Goal: Task Accomplishment & Management: Manage account settings

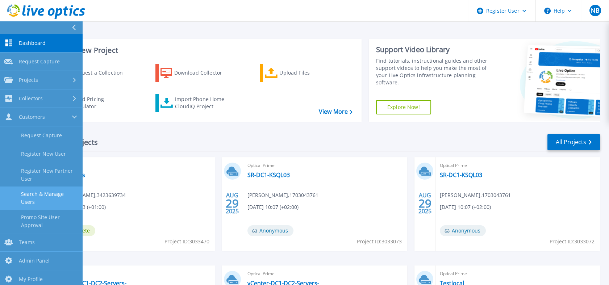
click at [47, 194] on link "Search & Manage Users" at bounding box center [41, 198] width 83 height 23
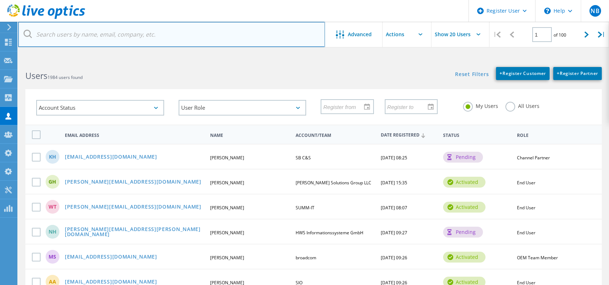
click at [142, 29] on input "text" at bounding box center [171, 34] width 307 height 25
paste input "[PERSON_NAME].[PERSON_NAME]@unitech"
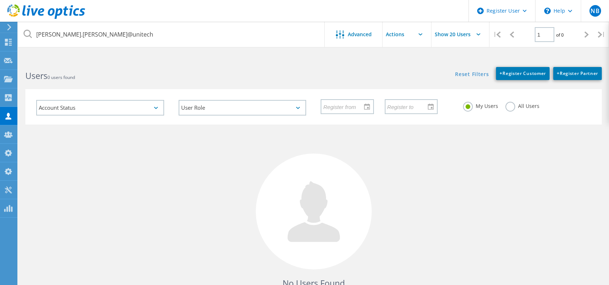
click at [506, 109] on label "All Users" at bounding box center [523, 105] width 34 height 7
click at [0, 0] on input "All Users" at bounding box center [0, 0] width 0 height 0
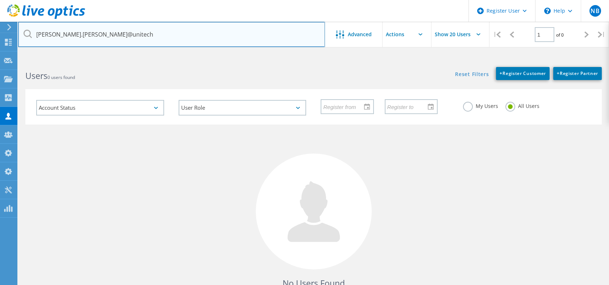
drag, startPoint x: 78, startPoint y: 36, endPoint x: 142, endPoint y: 37, distance: 63.8
click at [142, 37] on input "andreson.paiva@unitech" at bounding box center [171, 34] width 307 height 25
drag, startPoint x: 134, startPoint y: 34, endPoint x: 18, endPoint y: 38, distance: 116.4
click at [18, 38] on input "andreson.paiva" at bounding box center [171, 34] width 307 height 25
paste input "@unitech.inf.br"
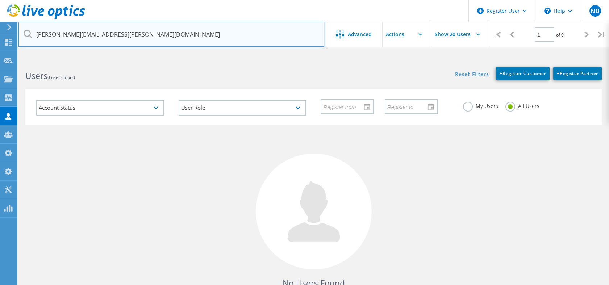
drag, startPoint x: 78, startPoint y: 33, endPoint x: 19, endPoint y: 34, distance: 59.5
click at [19, 34] on input "[PERSON_NAME][EMAIL_ADDRESS][PERSON_NAME][DOMAIN_NAME]" at bounding box center [171, 34] width 307 height 25
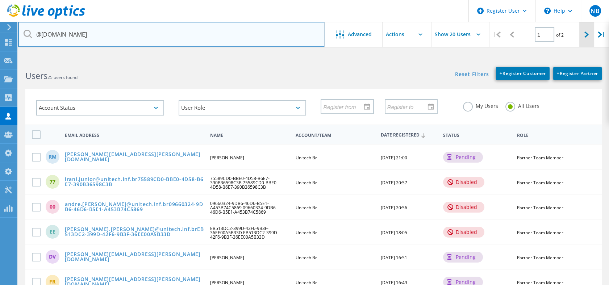
type input "@unitech.inf.br"
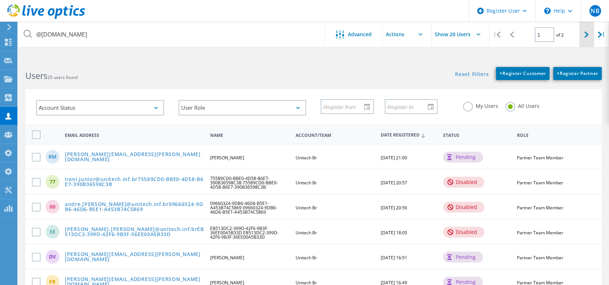
click at [592, 33] on div at bounding box center [587, 35] width 15 height 26
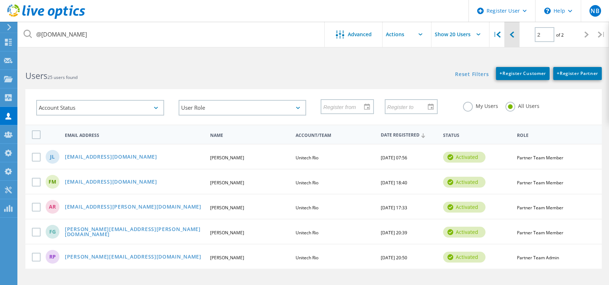
click at [515, 40] on div at bounding box center [512, 35] width 15 height 26
type input "1"
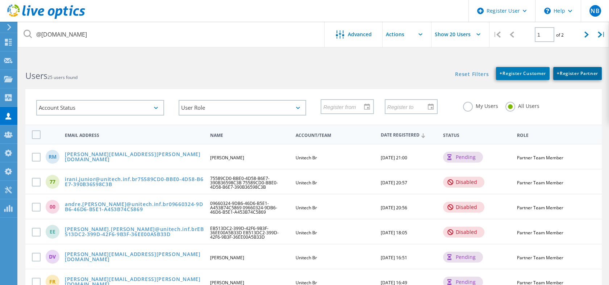
click at [565, 72] on span "+ Register Partner" at bounding box center [577, 73] width 41 height 6
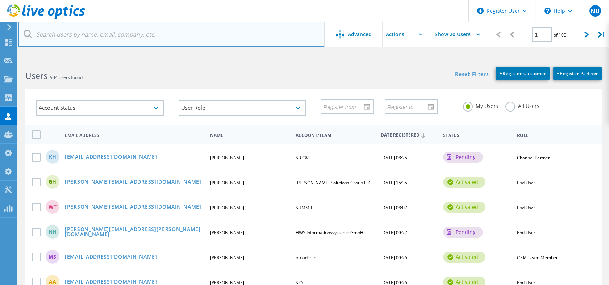
click at [260, 28] on input "text" at bounding box center [171, 34] width 307 height 25
paste input "andreson.paiva@unitech"
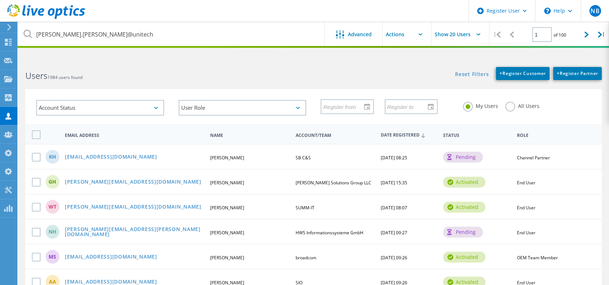
click at [511, 104] on label "All Users" at bounding box center [523, 105] width 34 height 7
click at [0, 0] on input "All Users" at bounding box center [0, 0] width 0 height 0
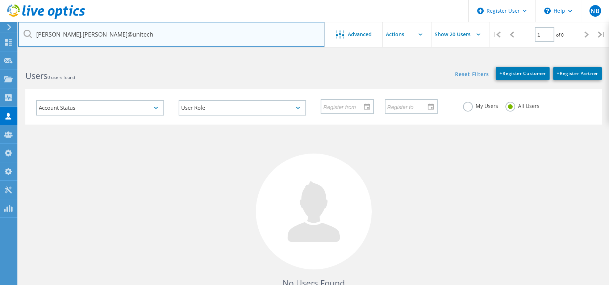
drag, startPoint x: 116, startPoint y: 41, endPoint x: 36, endPoint y: 33, distance: 80.8
click at [36, 33] on input "andreson.paiva@unitech" at bounding box center [171, 34] width 307 height 25
click at [150, 31] on input "andreson.paiva@unitech" at bounding box center [171, 34] width 307 height 25
click at [188, 38] on input "andreson.paiva@unitech" at bounding box center [171, 34] width 307 height 25
click at [109, 38] on input "andreson.paiva@unitech" at bounding box center [171, 34] width 307 height 25
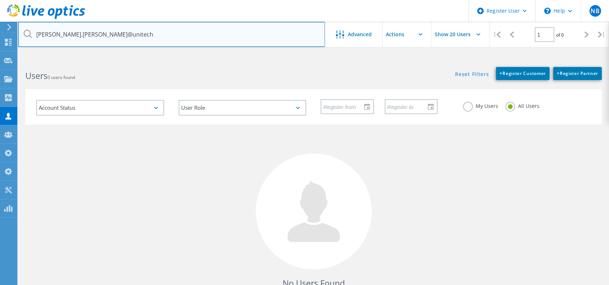
drag, startPoint x: 104, startPoint y: 26, endPoint x: 25, endPoint y: 33, distance: 80.0
click at [25, 33] on div "andreson.paiva@unitech" at bounding box center [171, 34] width 307 height 25
paste input "daniel.vaz"
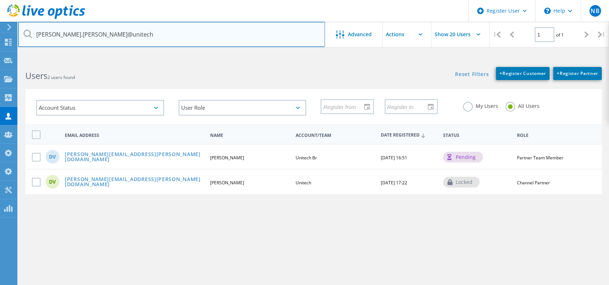
drag, startPoint x: 125, startPoint y: 33, endPoint x: 32, endPoint y: 30, distance: 92.8
click at [32, 30] on input "daniel.vaz@unitech" at bounding box center [171, 34] width 307 height 25
paste input "eduardo.moreira"
drag, startPoint x: 127, startPoint y: 38, endPoint x: 11, endPoint y: 35, distance: 115.7
click at [11, 60] on div "Register User \n Help Explore Helpful Articles Contact Support NB Dell Admin Us…" at bounding box center [304, 186] width 609 height 253
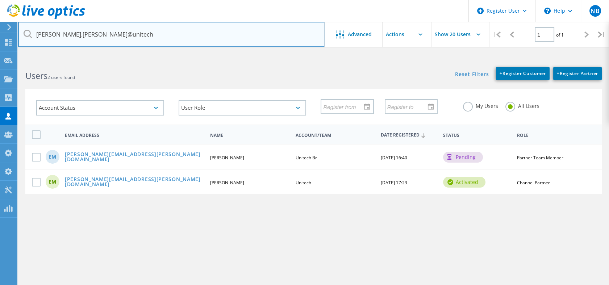
click at [119, 29] on input "eduardo.moreira@unitech" at bounding box center [171, 34] width 307 height 25
drag, startPoint x: 119, startPoint y: 30, endPoint x: 35, endPoint y: 32, distance: 83.4
click at [35, 32] on input "eduardo.moreira@unitech" at bounding box center [171, 34] width 307 height 25
paste input "felipe.ribeiro"
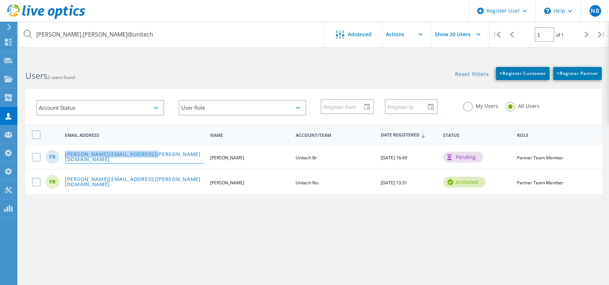
drag, startPoint x: 150, startPoint y: 154, endPoint x: 66, endPoint y: 156, distance: 84.5
click at [66, 156] on div "felipe.ribeiro@unitech.inf.br" at bounding box center [134, 157] width 146 height 11
copy link "felipe.ribeiro@unitech.inf.br"
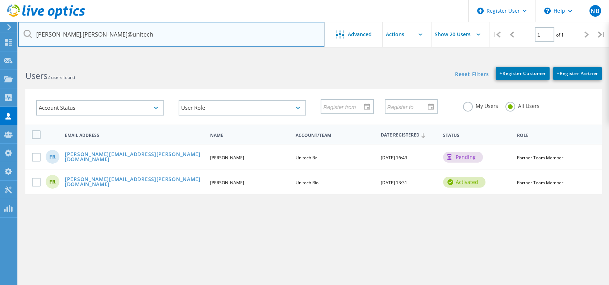
drag, startPoint x: 128, startPoint y: 36, endPoint x: 28, endPoint y: 28, distance: 99.6
click at [28, 28] on input "felipe.ribeiro@unitech" at bounding box center [171, 34] width 307 height 25
paste input "Isabelly.whilhelm"
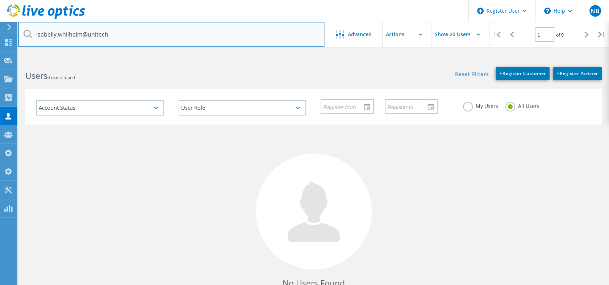
drag, startPoint x: 119, startPoint y: 40, endPoint x: 31, endPoint y: 39, distance: 88.1
click at [31, 39] on input "Isabelly.whilhelm@unitech" at bounding box center [171, 34] width 307 height 25
paste input "jorge.santana"
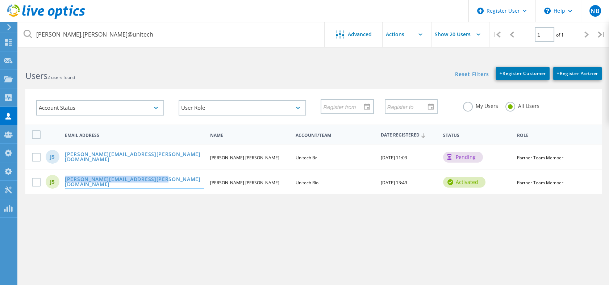
drag, startPoint x: 162, startPoint y: 182, endPoint x: 65, endPoint y: 181, distance: 97.1
click at [65, 181] on div "jorge.santana@unitech-rio.com.br" at bounding box center [134, 182] width 146 height 11
copy link "jorge.santana@unitech-rio.com.br"
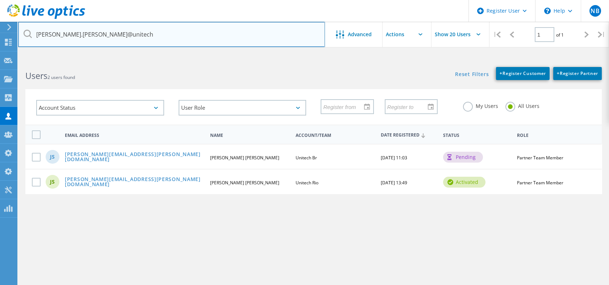
drag, startPoint x: 110, startPoint y: 32, endPoint x: 32, endPoint y: 34, distance: 78.0
click at [32, 34] on input "jorge.santana@unitech" at bounding box center [171, 34] width 307 height 25
paste input "magnum.siqueir"
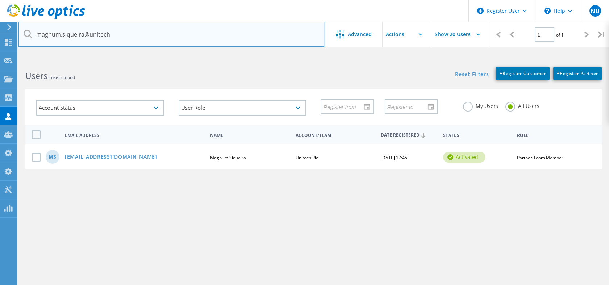
drag, startPoint x: 167, startPoint y: 41, endPoint x: 27, endPoint y: 38, distance: 140.7
click at [27, 38] on div "magnum.siqueira@unitech" at bounding box center [171, 34] width 307 height 25
paste input "sergio.freitas"
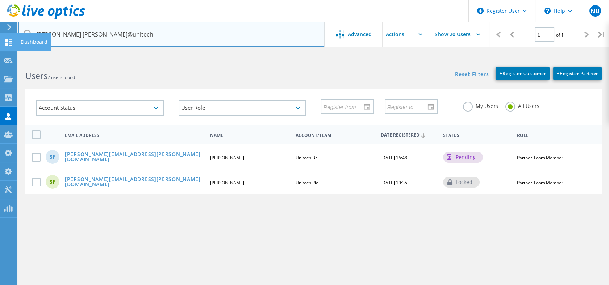
drag, startPoint x: 153, startPoint y: 33, endPoint x: 15, endPoint y: 48, distance: 138.5
click at [15, 60] on div "Register User \n Help Explore Helpful Articles Contact Support NB Dell Admin Us…" at bounding box center [304, 186] width 609 height 253
click at [122, 32] on input "sergio.freitas@unitech" at bounding box center [171, 34] width 307 height 25
drag, startPoint x: 127, startPoint y: 32, endPoint x: 28, endPoint y: 31, distance: 98.6
click at [28, 31] on div "sergio.freitas@unitech" at bounding box center [171, 34] width 307 height 25
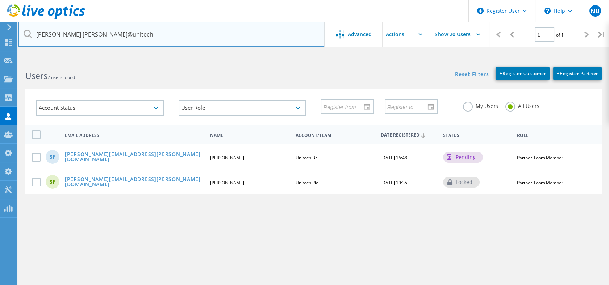
paste input "william.vieira"
drag, startPoint x: 113, startPoint y: 33, endPoint x: 1, endPoint y: 40, distance: 111.9
click at [1, 60] on div "Register User \n Help Explore Helpful Articles Contact Support NB Dell Admin Us…" at bounding box center [304, 186] width 609 height 253
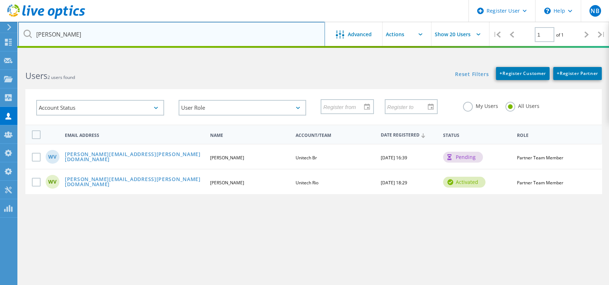
click at [72, 38] on input "william.vieiti@p" at bounding box center [171, 34] width 307 height 25
drag, startPoint x: 76, startPoint y: 37, endPoint x: 38, endPoint y: 40, distance: 38.6
click at [38, 40] on input "william.vieiti@p" at bounding box center [171, 34] width 307 height 25
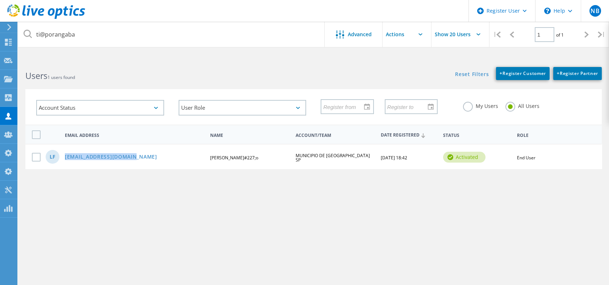
drag, startPoint x: 133, startPoint y: 152, endPoint x: 129, endPoint y: 157, distance: 6.2
click at [129, 157] on div "LF ti@porangaba.sp.gov.br Luiz Ferr&#227;o MUNICIPIO DE IPORANGA SP 08/27/2025,…" at bounding box center [313, 156] width 577 height 25
copy link "ti@porangaba.sp.gov.br"
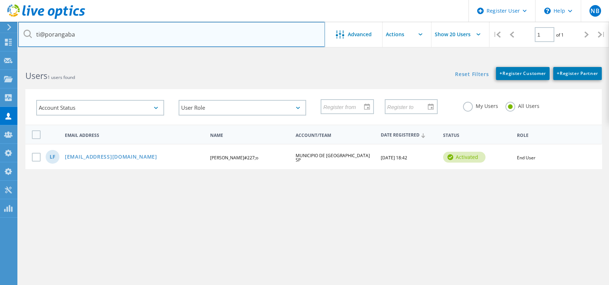
drag, startPoint x: 42, startPoint y: 35, endPoint x: 33, endPoint y: 33, distance: 9.2
click at [33, 33] on input "ti@porangaba" at bounding box center [171, 34] width 307 height 25
type input "@porangaba"
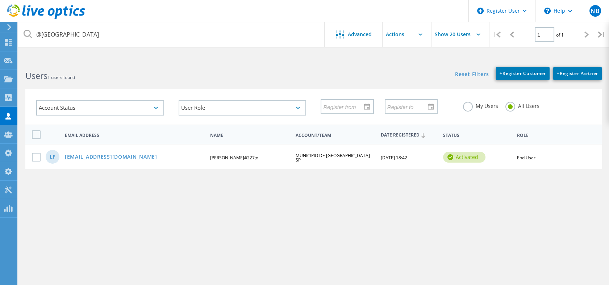
click at [51, 5] on icon at bounding box center [46, 11] width 78 height 15
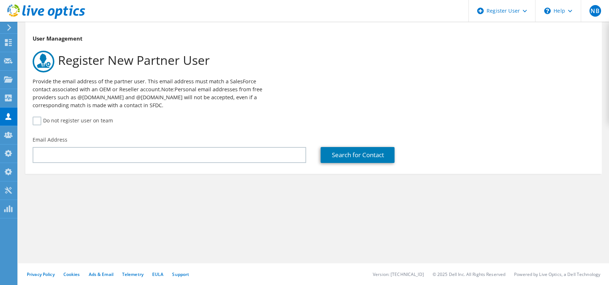
click at [169, 163] on div "Email Address" at bounding box center [169, 150] width 288 height 34
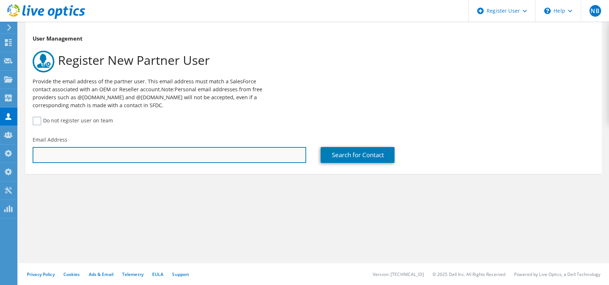
click at [169, 159] on input "text" at bounding box center [170, 155] width 274 height 16
paste input "andreson.paiva@unitech.inf.br"
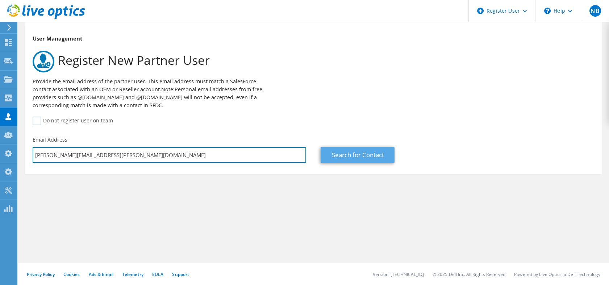
type input "andreson.paiva@unitech.inf.br"
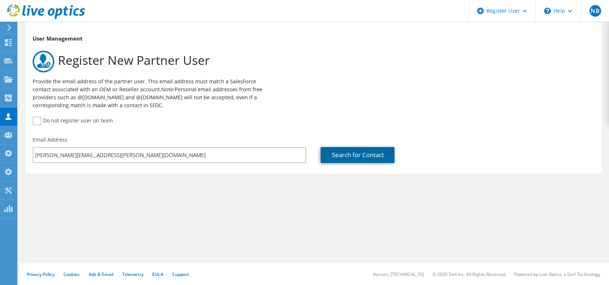
click at [333, 160] on link "Search for Contact" at bounding box center [358, 155] width 74 height 16
type input "Andreson"
type input "Paiva"
type input "Unitech"
type input "Unitech : 3465063093"
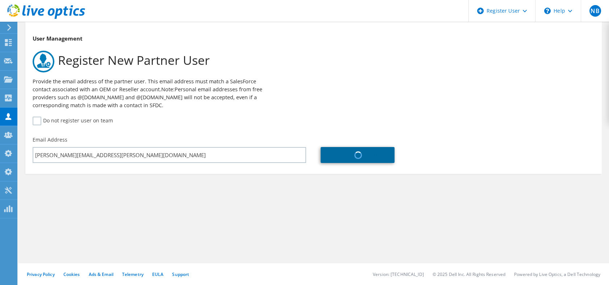
type input "Brazil"
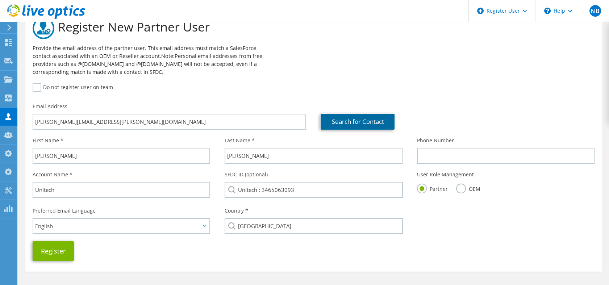
scroll to position [58, 0]
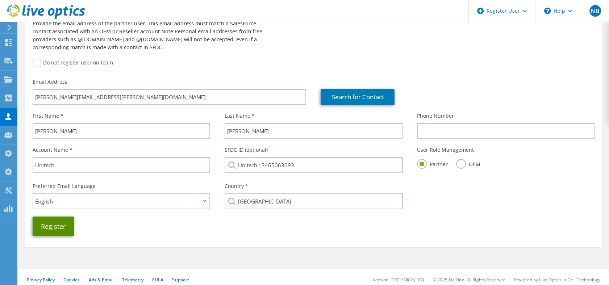
click at [58, 229] on button "Register" at bounding box center [53, 227] width 41 height 20
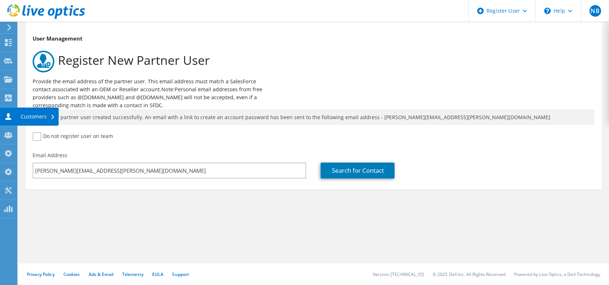
click at [8, 118] on use at bounding box center [8, 116] width 6 height 7
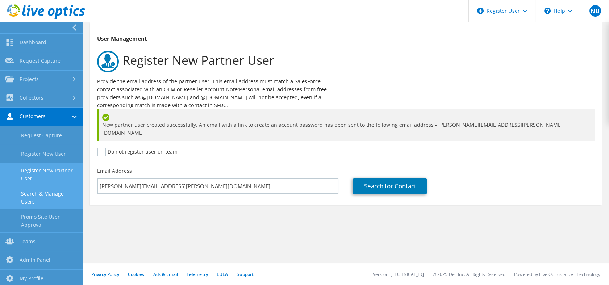
click at [43, 198] on link "Search & Manage Users" at bounding box center [41, 197] width 83 height 23
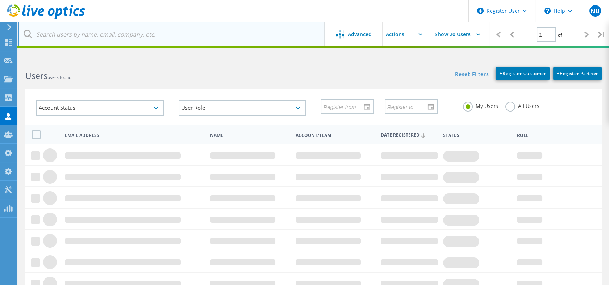
click at [140, 40] on input "text" at bounding box center [171, 34] width 307 height 25
paste input "[PERSON_NAME].[PERSON_NAME]@unitech"
type input "[PERSON_NAME].[PERSON_NAME]@unitech"
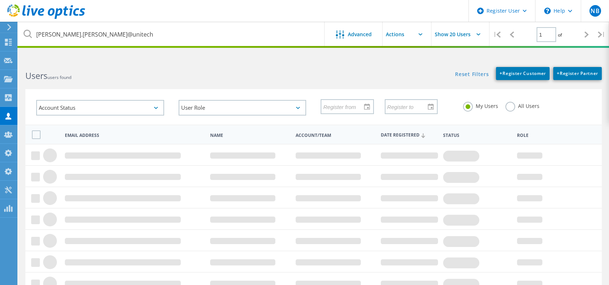
click at [508, 104] on label "All Users" at bounding box center [523, 105] width 34 height 7
click at [0, 0] on input "All Users" at bounding box center [0, 0] width 0 height 0
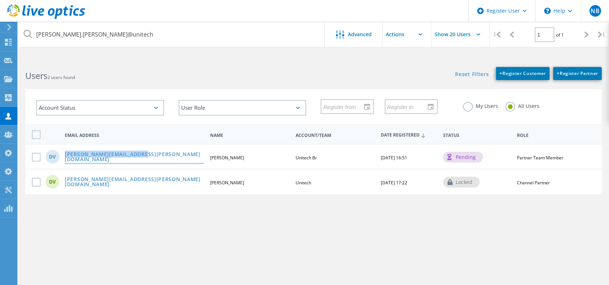
drag, startPoint x: 135, startPoint y: 157, endPoint x: 65, endPoint y: 155, distance: 69.6
click at [65, 155] on div "daniel.vaz@unitech.inf.br" at bounding box center [134, 157] width 146 height 11
copy link "daniel.vaz@unitech.inf.br"
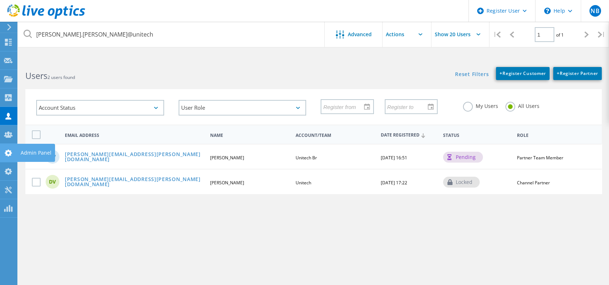
click at [10, 157] on div at bounding box center [8, 154] width 9 height 8
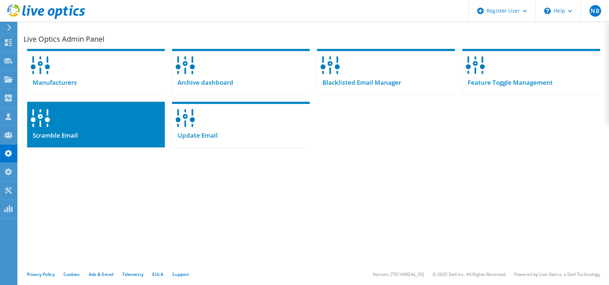
click at [137, 126] on div at bounding box center [96, 116] width 138 height 28
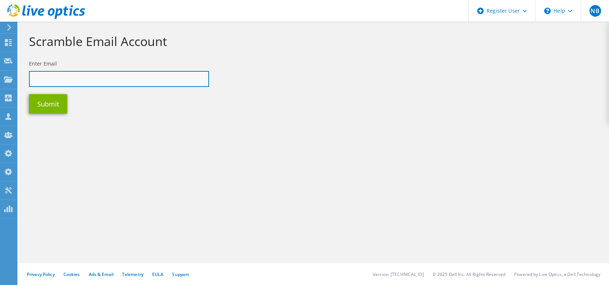
click at [144, 78] on input "text" at bounding box center [119, 79] width 180 height 16
paste input "[PERSON_NAME][EMAIL_ADDRESS][PERSON_NAME][DOMAIN_NAME]"
type input "[PERSON_NAME][EMAIL_ADDRESS][PERSON_NAME][DOMAIN_NAME]"
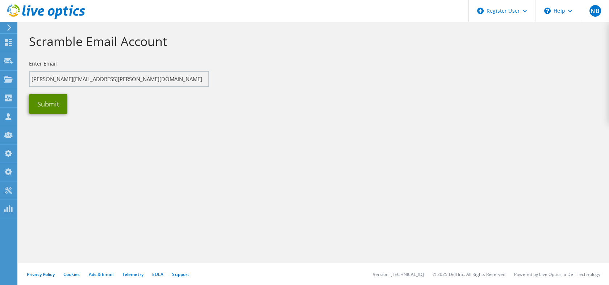
click at [64, 108] on button "Submit" at bounding box center [48, 104] width 38 height 20
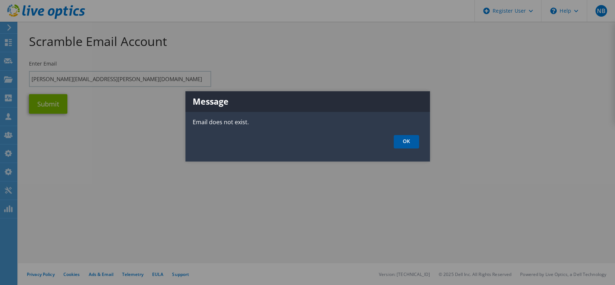
click at [401, 140] on link "OK" at bounding box center [406, 141] width 25 height 13
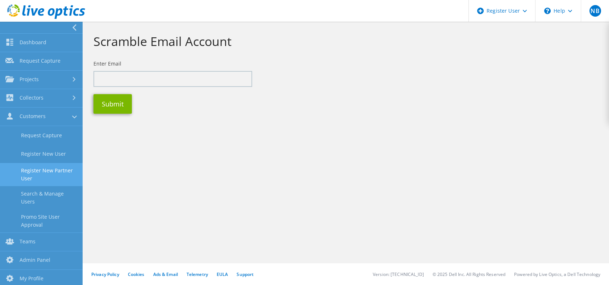
click at [43, 180] on link "Register New Partner User" at bounding box center [41, 174] width 83 height 23
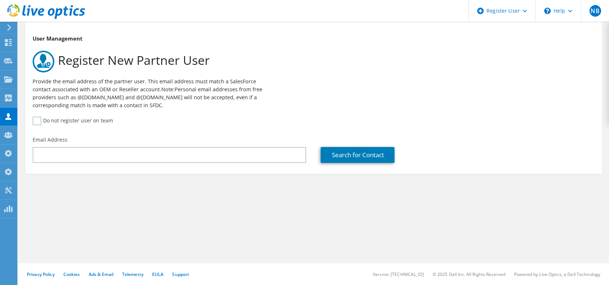
click at [44, 14] on icon at bounding box center [46, 11] width 78 height 15
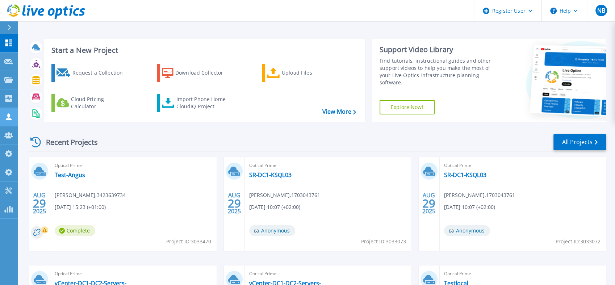
click at [12, 116] on icon at bounding box center [8, 116] width 9 height 7
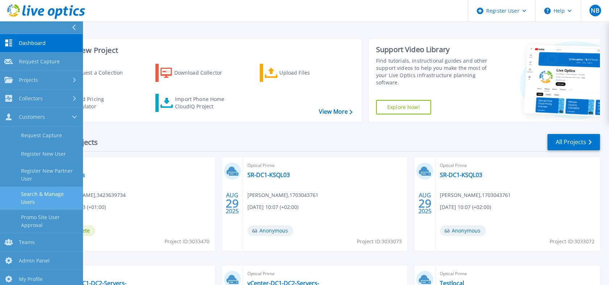
click at [40, 197] on link "Search & Manage Users" at bounding box center [41, 198] width 83 height 23
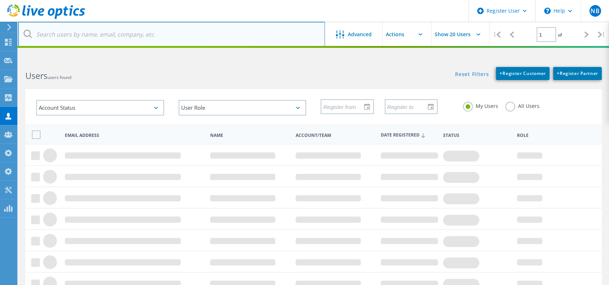
click at [135, 31] on input "text" at bounding box center [171, 34] width 307 height 25
paste input "[PERSON_NAME].[PERSON_NAME]@unitech"
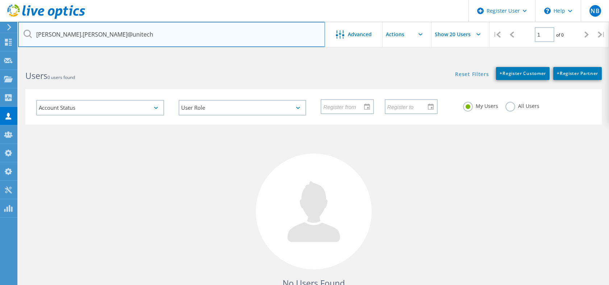
type input "[PERSON_NAME].[PERSON_NAME]@unitech"
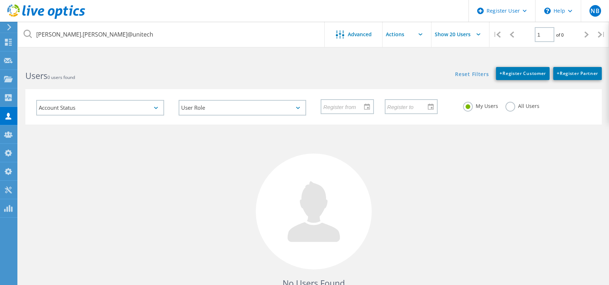
drag, startPoint x: 505, startPoint y: 109, endPoint x: 511, endPoint y: 104, distance: 7.7
click at [511, 104] on div "All Users" at bounding box center [523, 107] width 34 height 11
click at [511, 104] on label "All Users" at bounding box center [523, 105] width 34 height 7
click at [0, 0] on input "All Users" at bounding box center [0, 0] width 0 height 0
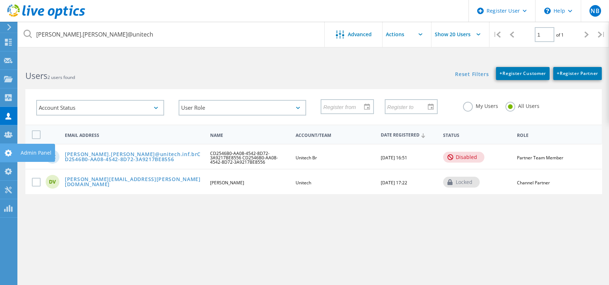
click at [9, 154] on use at bounding box center [8, 153] width 7 height 7
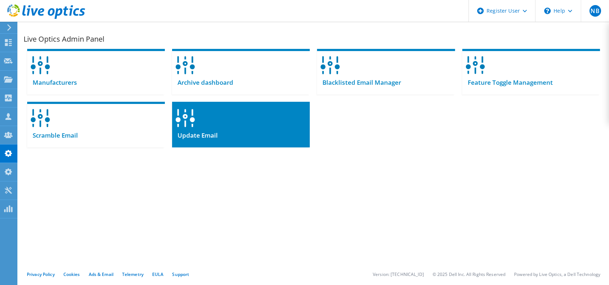
click at [198, 126] on div at bounding box center [241, 116] width 138 height 28
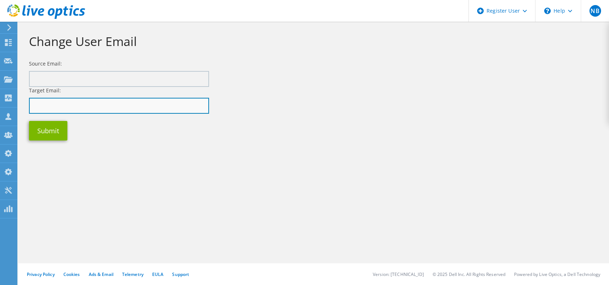
click at [98, 101] on input "text" at bounding box center [119, 106] width 180 height 16
paste input "[PERSON_NAME].[PERSON_NAME]@unitech"
type input "[PERSON_NAME].[PERSON_NAME]@unitech"
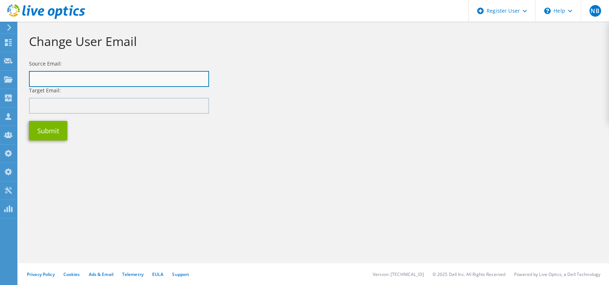
click at [146, 72] on input "text" at bounding box center [119, 79] width 180 height 16
paste input "[PERSON_NAME][EMAIL_ADDRESS][PERSON_NAME][DOMAIN_NAME]"
type input "[PERSON_NAME][EMAIL_ADDRESS][PERSON_NAME][DOMAIN_NAME]"
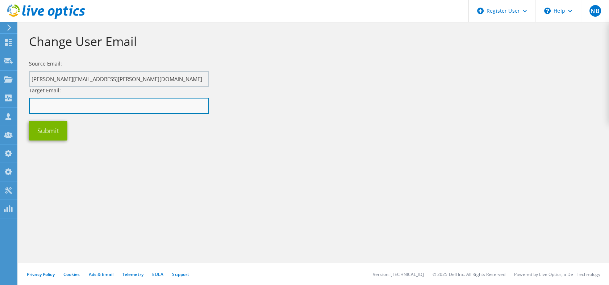
click at [134, 113] on input "text" at bounding box center [119, 106] width 180 height 16
paste input "daniel.vaz@unitech.inf.br"
click at [140, 108] on input "text" at bounding box center [119, 106] width 180 height 16
type input "daniel.vaz@unitech.inf.br"
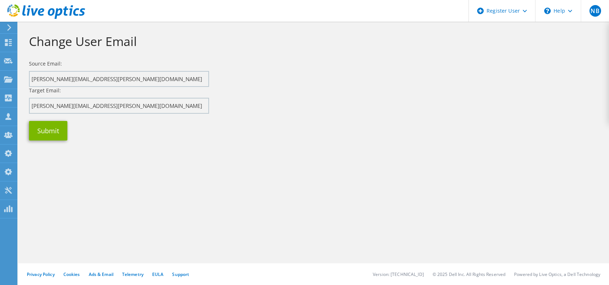
click at [219, 128] on div "Submit" at bounding box center [314, 130] width 584 height 27
click at [58, 123] on button "Submit" at bounding box center [48, 131] width 38 height 20
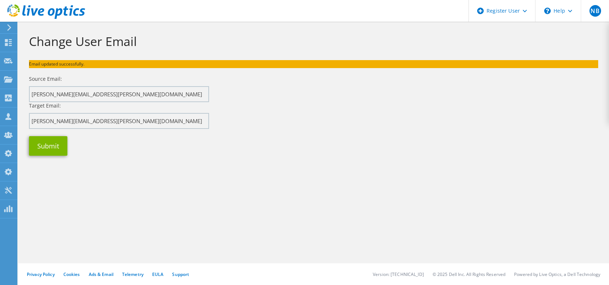
click at [78, 13] on icon at bounding box center [46, 11] width 78 height 15
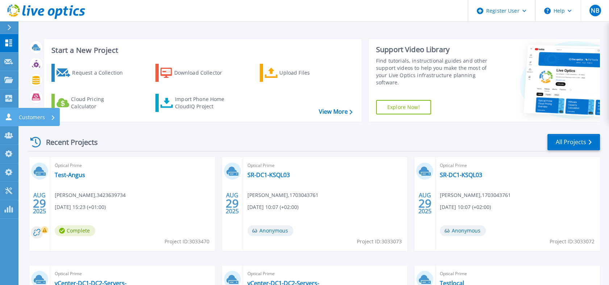
click at [16, 113] on link "Customers Customers" at bounding box center [9, 117] width 18 height 18
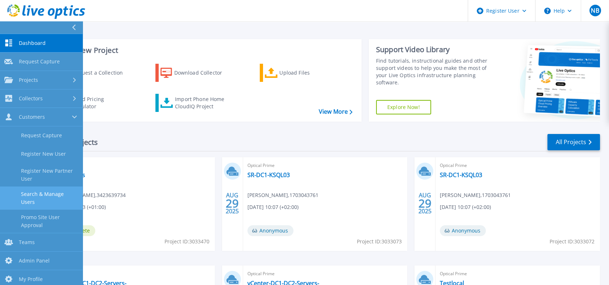
click at [47, 198] on link "Search & Manage Users" at bounding box center [41, 198] width 83 height 23
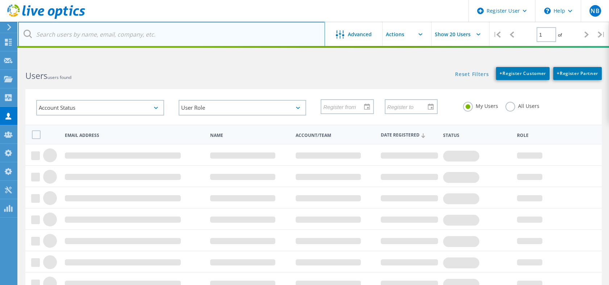
click at [134, 36] on input "text" at bounding box center [171, 34] width 307 height 25
paste input "[PERSON_NAME].[PERSON_NAME]@unitech"
type input "[PERSON_NAME].[PERSON_NAME]@unitech"
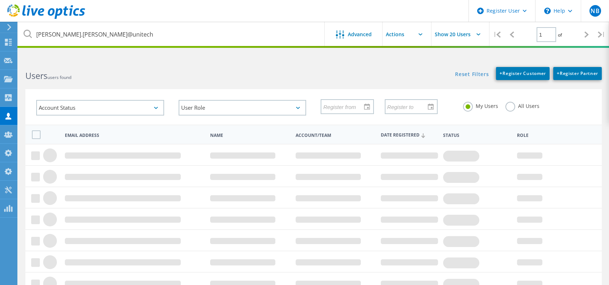
click at [515, 105] on label "All Users" at bounding box center [523, 105] width 34 height 7
click at [0, 0] on input "All Users" at bounding box center [0, 0] width 0 height 0
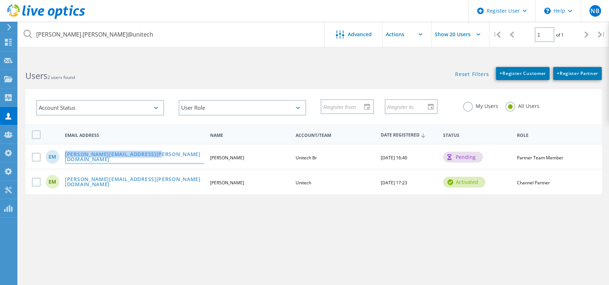
drag, startPoint x: 155, startPoint y: 157, endPoint x: 66, endPoint y: 154, distance: 89.6
click at [66, 154] on div "[PERSON_NAME][EMAIL_ADDRESS][PERSON_NAME][DOMAIN_NAME]" at bounding box center [134, 157] width 146 height 11
copy link "[PERSON_NAME][EMAIL_ADDRESS][PERSON_NAME][DOMAIN_NAME]"
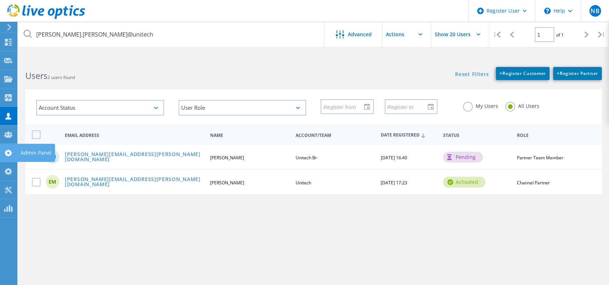
click at [6, 150] on icon at bounding box center [8, 153] width 9 height 7
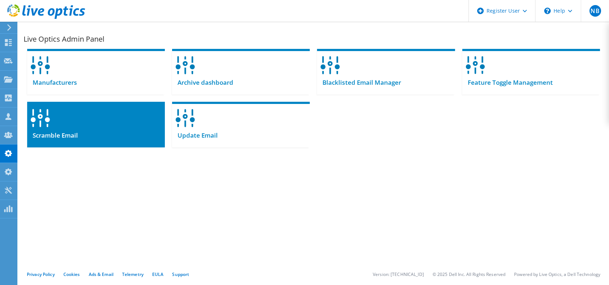
click at [122, 132] on div "Scramble Email" at bounding box center [96, 139] width 138 height 18
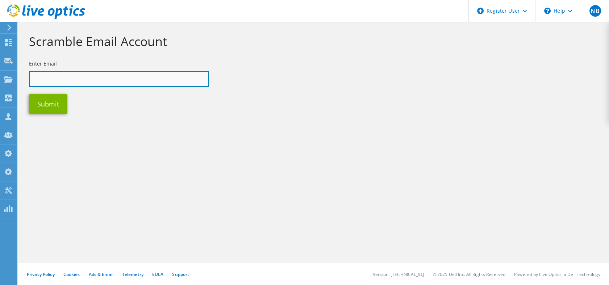
paste input "[PERSON_NAME][EMAIL_ADDRESS][PERSON_NAME][DOMAIN_NAME]"
click at [125, 79] on input "[PERSON_NAME][EMAIL_ADDRESS][PERSON_NAME][DOMAIN_NAME]" at bounding box center [119, 79] width 180 height 16
type input "[PERSON_NAME][EMAIL_ADDRESS][PERSON_NAME][DOMAIN_NAME]"
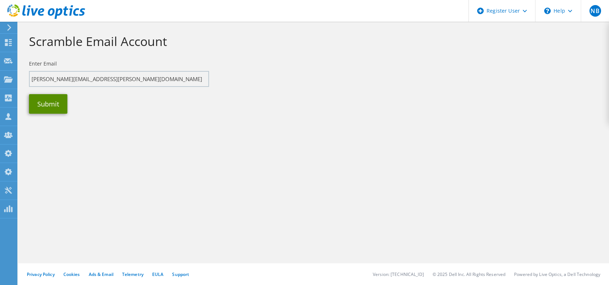
click at [59, 103] on button "Submit" at bounding box center [48, 104] width 38 height 20
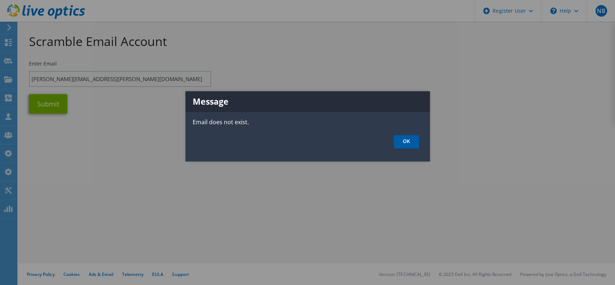
click at [402, 139] on link "OK" at bounding box center [406, 141] width 25 height 13
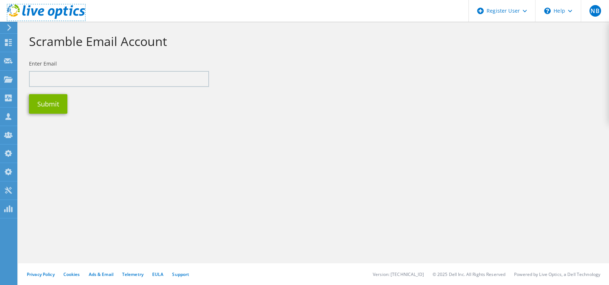
click at [70, 6] on icon at bounding box center [46, 11] width 78 height 15
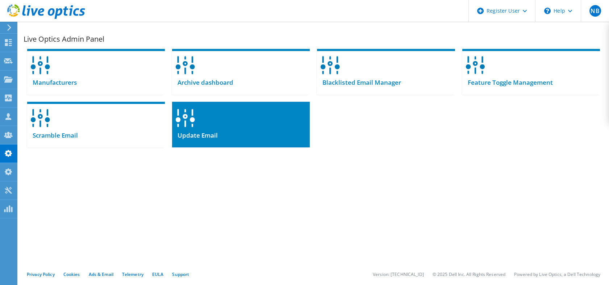
click at [199, 124] on div at bounding box center [241, 116] width 138 height 28
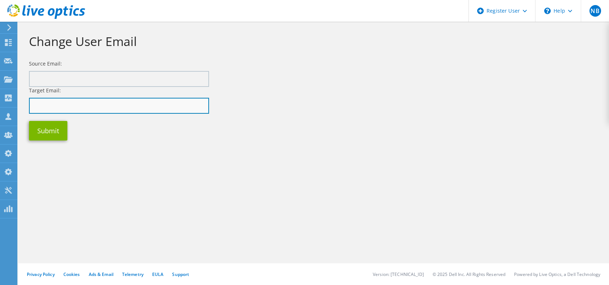
click at [153, 104] on input "text" at bounding box center [119, 106] width 180 height 16
paste input "eduardo.moreira@unitech.inf.br"
type input "eduardo.moreira@unitech.inf.br"
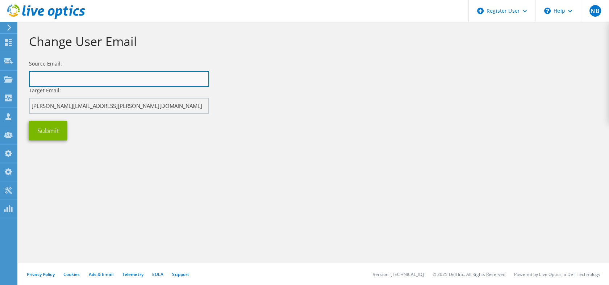
paste input "[PERSON_NAME][EMAIL_ADDRESS][PERSON_NAME][DOMAIN_NAME]"
click at [146, 80] on input "[PERSON_NAME][EMAIL_ADDRESS][PERSON_NAME][DOMAIN_NAME]" at bounding box center [119, 79] width 180 height 16
type input "[PERSON_NAME][EMAIL_ADDRESS][PERSON_NAME][DOMAIN_NAME]"
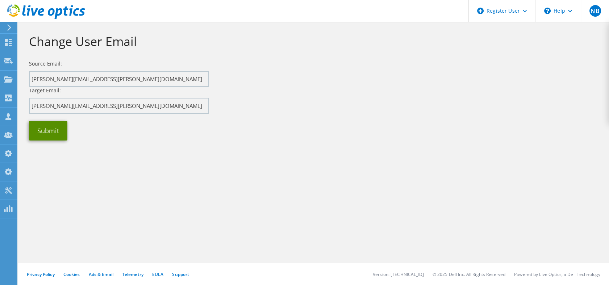
click at [53, 129] on button "Submit" at bounding box center [48, 131] width 38 height 20
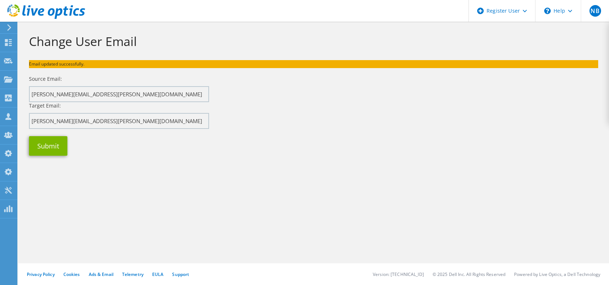
click at [18, 113] on section "Change User Email Email updated successfully. Source Email: [PERSON_NAME][EMAIL…" at bounding box center [313, 109] width 591 height 174
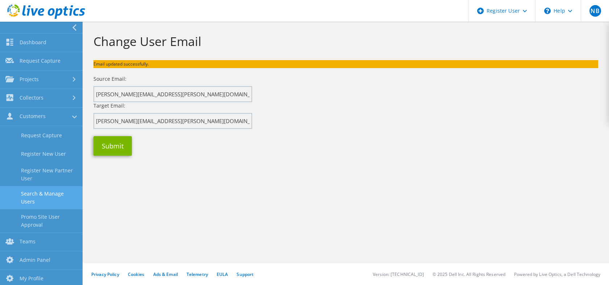
click at [44, 199] on link "Search & Manage Users" at bounding box center [41, 197] width 83 height 23
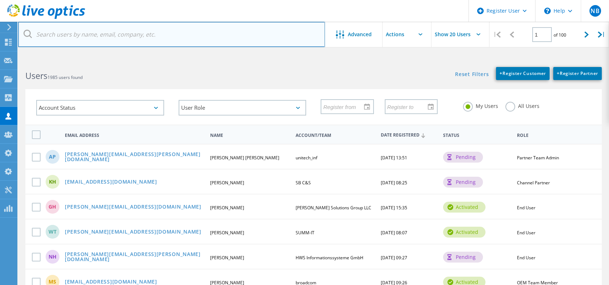
click at [146, 26] on input "text" at bounding box center [171, 34] width 307 height 25
paste input "felipe.ribeiro@unitech.inf.br"
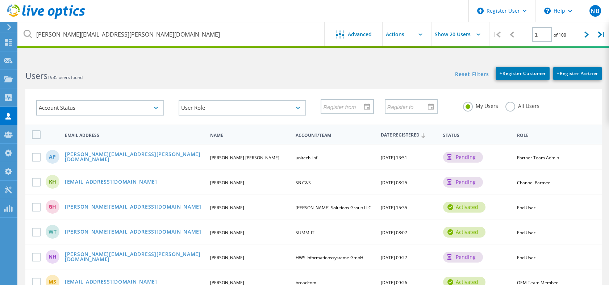
click at [506, 106] on label "All Users" at bounding box center [523, 105] width 34 height 7
click at [0, 0] on input "All Users" at bounding box center [0, 0] width 0 height 0
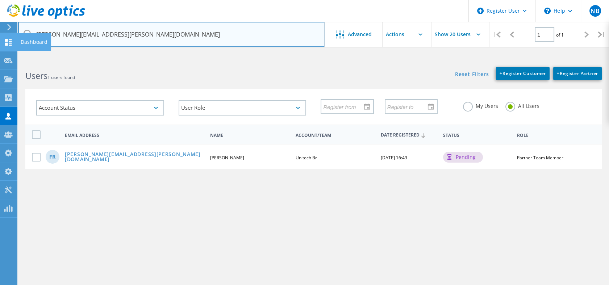
drag, startPoint x: 127, startPoint y: 36, endPoint x: 12, endPoint y: 34, distance: 114.9
click at [12, 60] on div "Register User \n Help Explore Helpful Articles Contact Support NB Dell Admin Us…" at bounding box center [304, 186] width 609 height 253
click at [132, 39] on input "[PERSON_NAME][EMAIL_ADDRESS][PERSON_NAME][DOMAIN_NAME]" at bounding box center [171, 34] width 307 height 25
drag, startPoint x: 113, startPoint y: 35, endPoint x: 26, endPoint y: 35, distance: 87.4
click at [26, 35] on div "felipe.ribeiro@unitech.inf.br" at bounding box center [171, 34] width 307 height 25
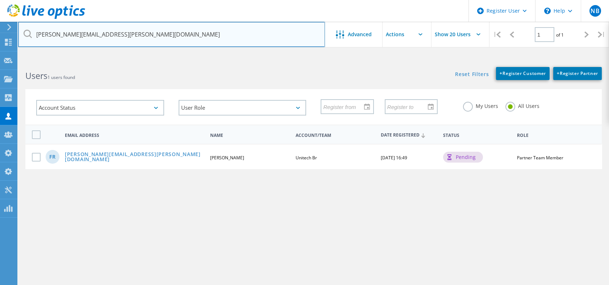
click at [82, 26] on input "felipe.ribeiro@unitech.inf.br" at bounding box center [171, 34] width 307 height 25
drag, startPoint x: 96, startPoint y: 34, endPoint x: 134, endPoint y: 34, distance: 38.4
click at [134, 34] on input "felipe.ribeiro@unitech.inf.br" at bounding box center [171, 34] width 307 height 25
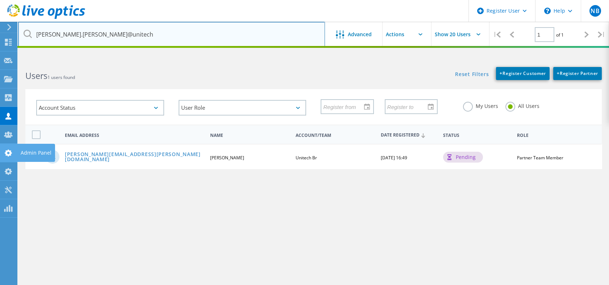
type input "felipe.ribeiro@unitech"
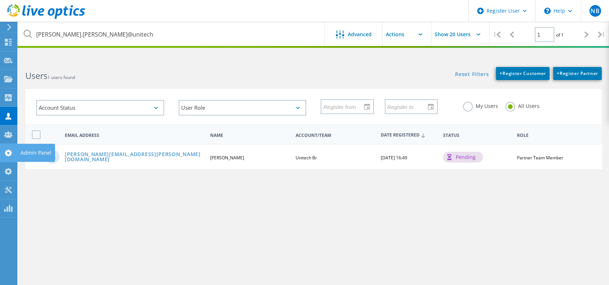
click at [8, 153] on icon at bounding box center [8, 153] width 9 height 7
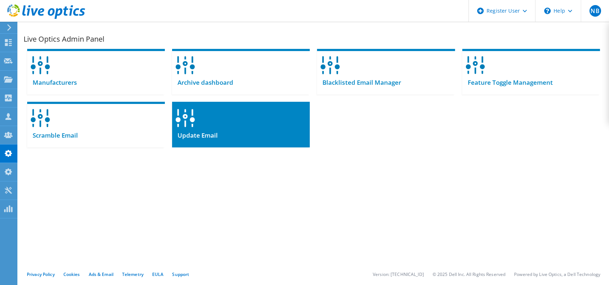
click at [215, 137] on span "Update Email" at bounding box center [195, 136] width 46 height 8
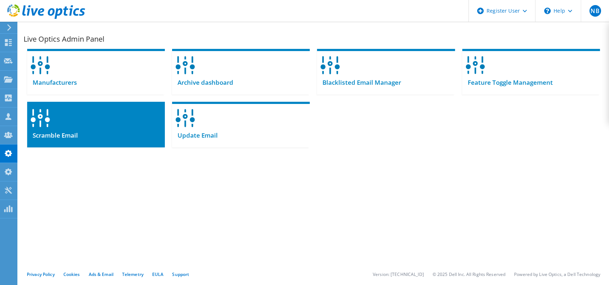
click at [92, 122] on div at bounding box center [96, 116] width 138 height 28
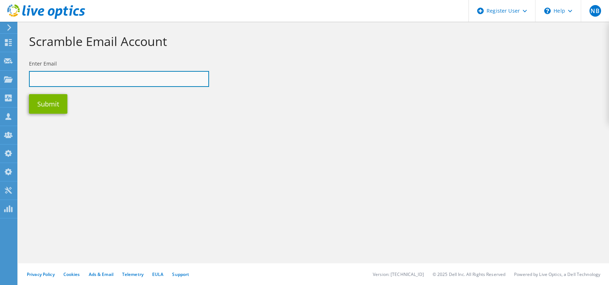
click at [133, 75] on input "text" at bounding box center [119, 79] width 180 height 16
paste input "[PERSON_NAME][EMAIL_ADDRESS][PERSON_NAME][DOMAIN_NAME]"
type input "[PERSON_NAME][EMAIL_ADDRESS][PERSON_NAME][DOMAIN_NAME]"
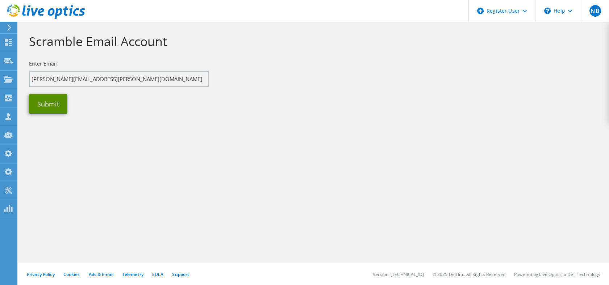
click at [46, 109] on button "Submit" at bounding box center [48, 104] width 38 height 20
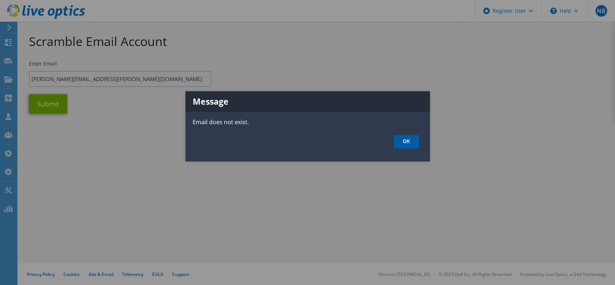
click at [394, 148] on link "OK" at bounding box center [406, 141] width 25 height 13
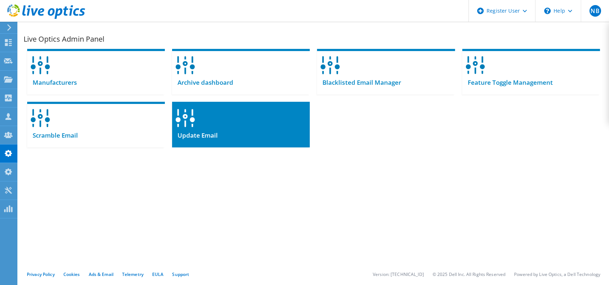
click at [216, 122] on div at bounding box center [241, 116] width 138 height 28
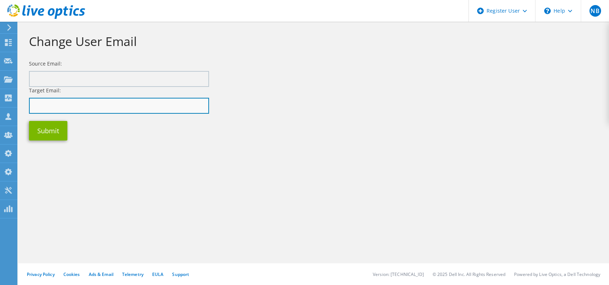
click at [133, 104] on input "text" at bounding box center [119, 106] width 180 height 16
paste input "[PERSON_NAME][EMAIL_ADDRESS][PERSON_NAME][DOMAIN_NAME]"
type input "[PERSON_NAME][EMAIL_ADDRESS][PERSON_NAME][DOMAIN_NAME]"
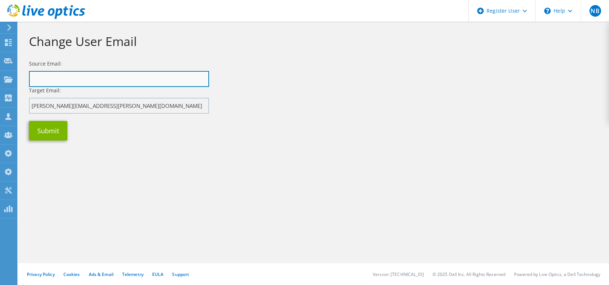
click at [160, 78] on input "text" at bounding box center [119, 79] width 180 height 16
paste input "felipe.ribeiro@unitech-rio.com.br"
type input "felipe.ribeiro@unitech-rio.com.br"
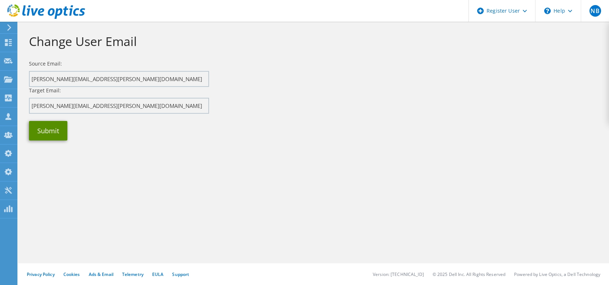
click at [58, 132] on button "Submit" at bounding box center [48, 131] width 38 height 20
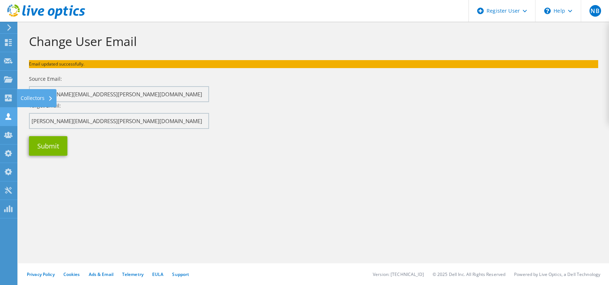
click at [6, 115] on icon at bounding box center [8, 116] width 9 height 7
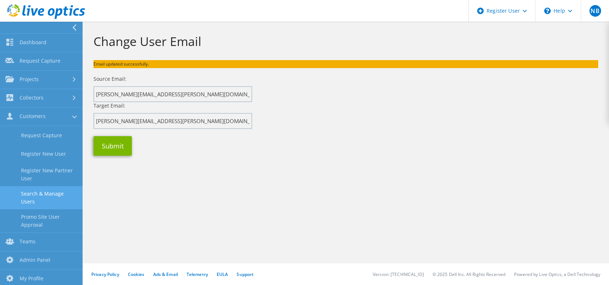
click at [53, 202] on link "Search & Manage Users" at bounding box center [41, 197] width 83 height 23
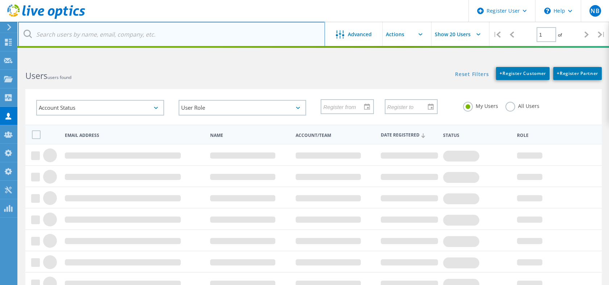
click at [168, 35] on input "text" at bounding box center [171, 34] width 307 height 25
paste input "Isabelly.whilhelm@unitech"
type input "Isabelly.whilhelm@unitech"
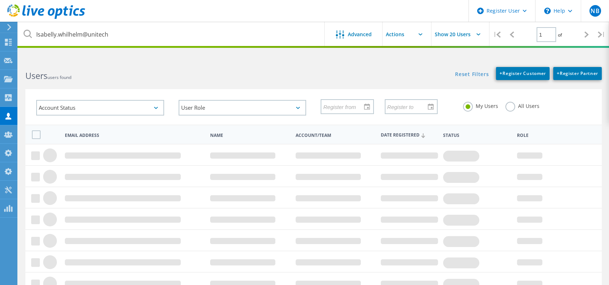
click at [516, 108] on label "All Users" at bounding box center [523, 105] width 34 height 7
click at [0, 0] on input "All Users" at bounding box center [0, 0] width 0 height 0
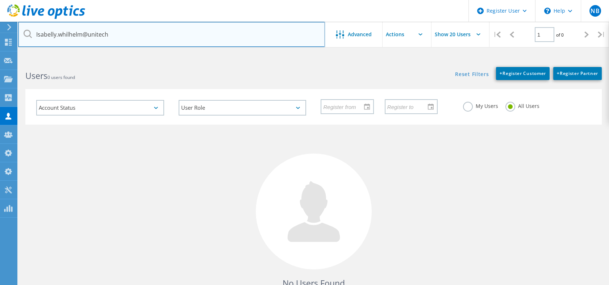
click at [81, 35] on input "Isabelly.whilhelm@unitech" at bounding box center [171, 34] width 307 height 25
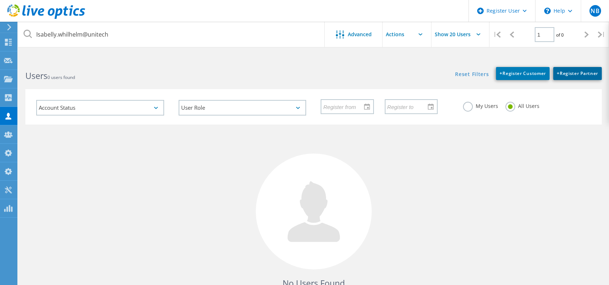
click at [568, 70] on link "+ Register Partner" at bounding box center [578, 73] width 49 height 13
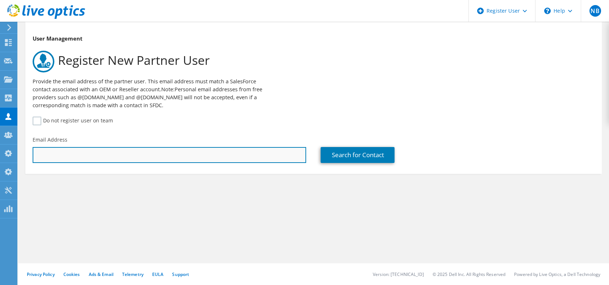
click at [100, 148] on input "text" at bounding box center [170, 155] width 274 height 16
paste input "[EMAIL_ADDRESS][DOMAIN_NAME]"
type input "[EMAIL_ADDRESS][DOMAIN_NAME]"
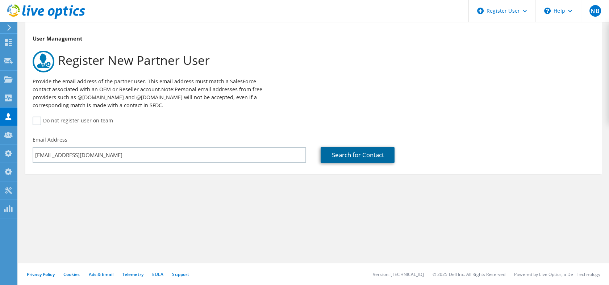
click at [351, 157] on link "Search for Contact" at bounding box center [358, 155] width 74 height 16
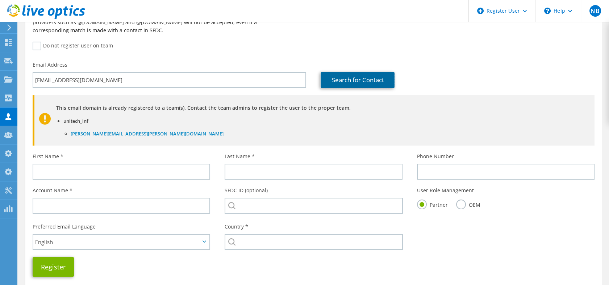
scroll to position [75, 0]
click at [61, 48] on label "Do not register user on team" at bounding box center [73, 45] width 80 height 9
click at [0, 0] on input "Do not register user on team" at bounding box center [0, 0] width 0 height 0
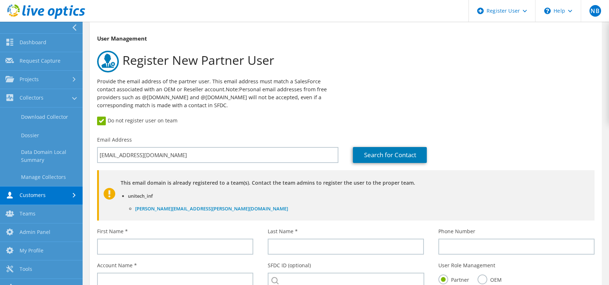
click at [34, 195] on link "Customers" at bounding box center [41, 196] width 83 height 18
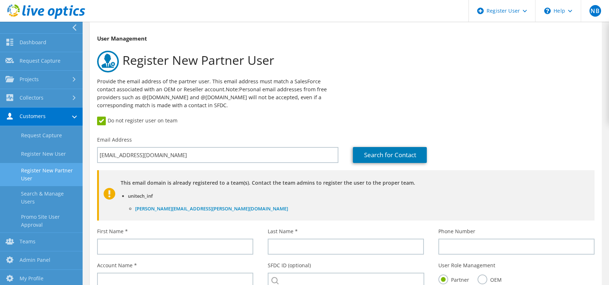
click at [58, 176] on link "Register New Partner User" at bounding box center [41, 174] width 83 height 23
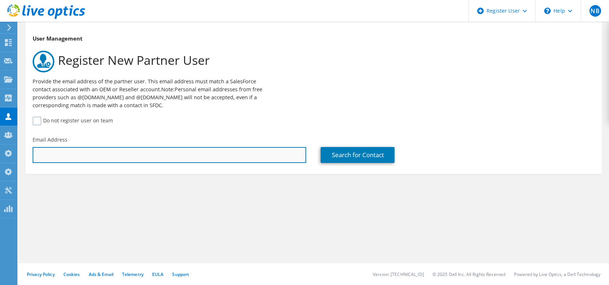
click at [162, 157] on input "text" at bounding box center [170, 155] width 274 height 16
paste input "[EMAIL_ADDRESS][DOMAIN_NAME]"
type input "[EMAIL_ADDRESS][DOMAIN_NAME]"
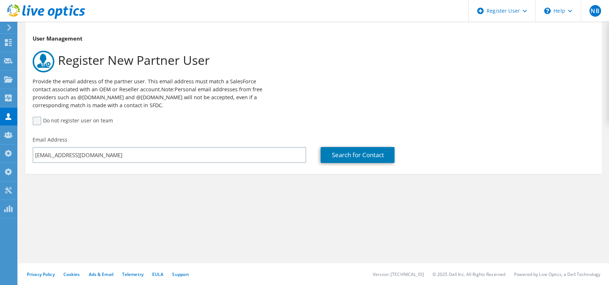
click at [76, 124] on label "Do not register user on team" at bounding box center [73, 121] width 80 height 9
click at [0, 0] on input "Do not register user on team" at bounding box center [0, 0] width 0 height 0
click at [336, 152] on link "Search for Contact" at bounding box center [358, 155] width 74 height 16
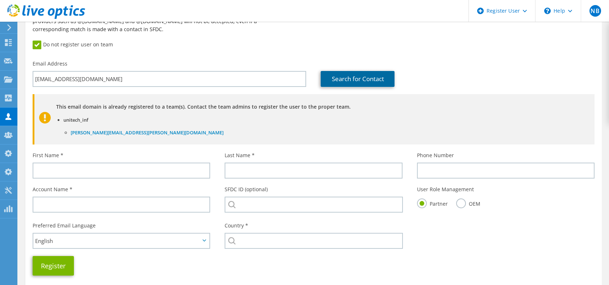
scroll to position [121, 0]
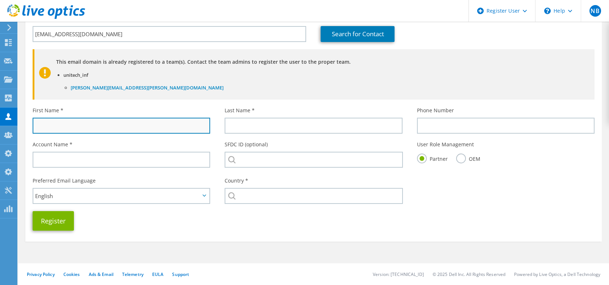
click at [151, 129] on input "text" at bounding box center [122, 126] width 178 height 16
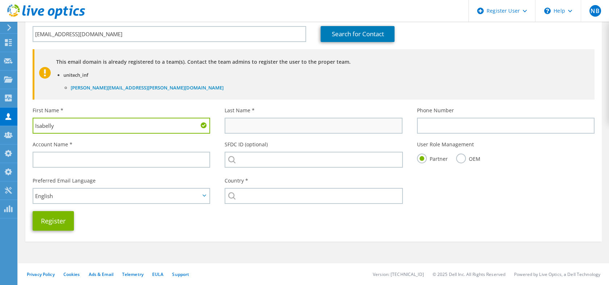
type input "Isabelly"
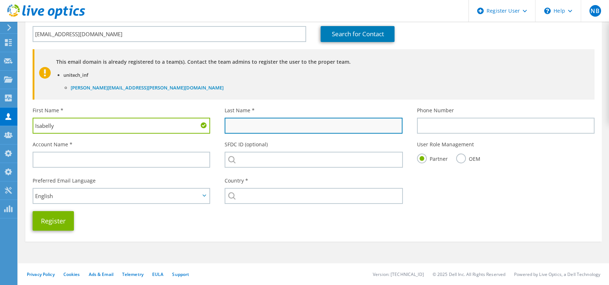
click at [252, 125] on input "text" at bounding box center [314, 126] width 178 height 16
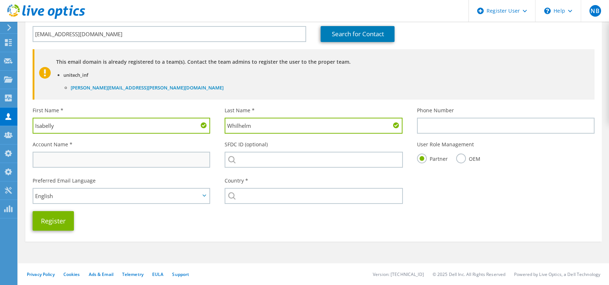
type input "Whilhelm"
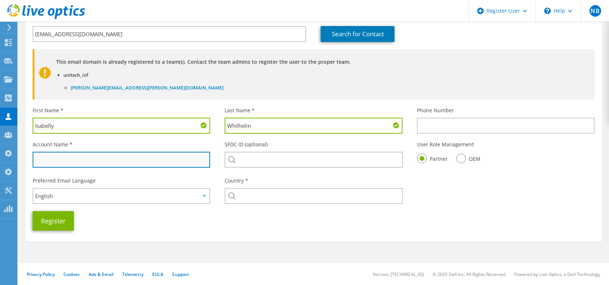
click at [155, 160] on input "text" at bounding box center [122, 160] width 178 height 16
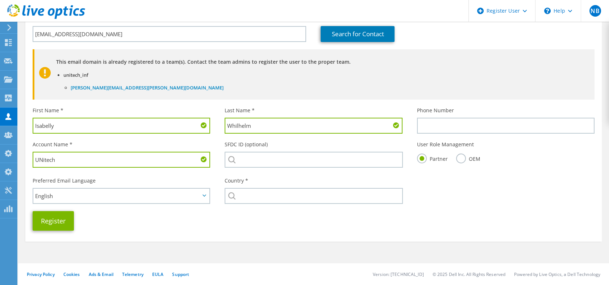
type input "Unitech"
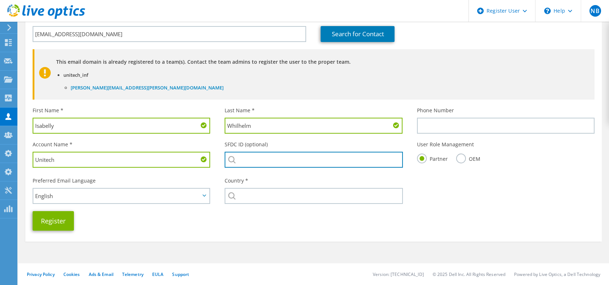
type input "Unitech : 3465063093"
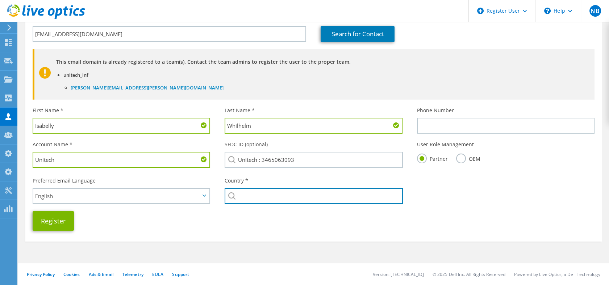
type input "Brazil"
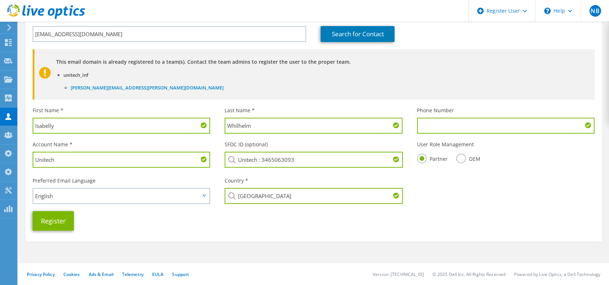
drag, startPoint x: 321, startPoint y: 160, endPoint x: 203, endPoint y: 159, distance: 118.2
click at [203, 159] on div "Account Name * Unitech SFDC ID (optional) Unitech : 3465063093 User Role Manage…" at bounding box center [313, 155] width 577 height 36
click at [247, 161] on input "UNitech" at bounding box center [314, 160] width 178 height 16
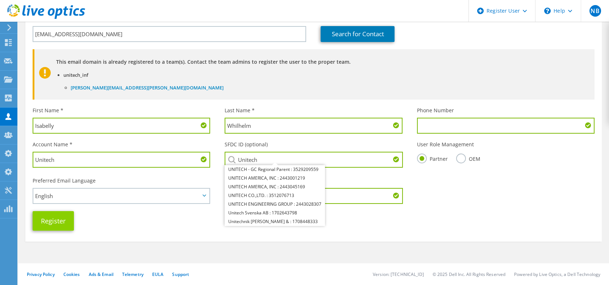
type input "Unitech"
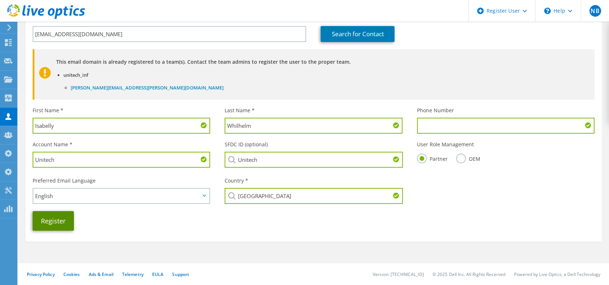
click at [62, 215] on button "Register" at bounding box center [53, 221] width 41 height 20
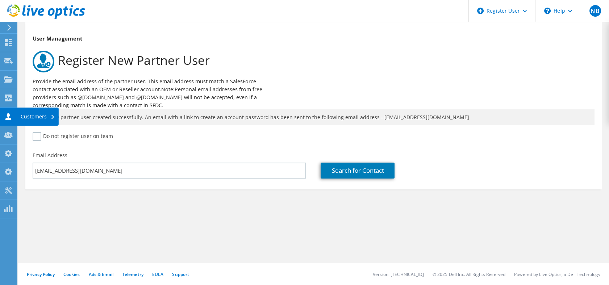
click at [9, 116] on icon at bounding box center [8, 116] width 9 height 7
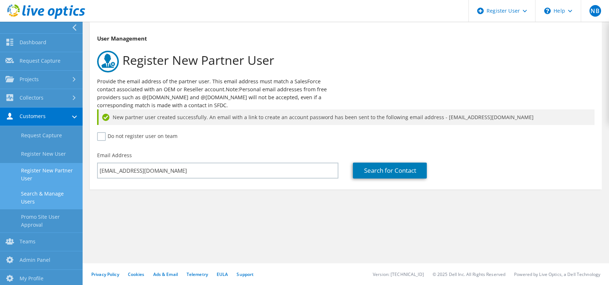
click at [54, 192] on link "Search & Manage Users" at bounding box center [41, 197] width 83 height 23
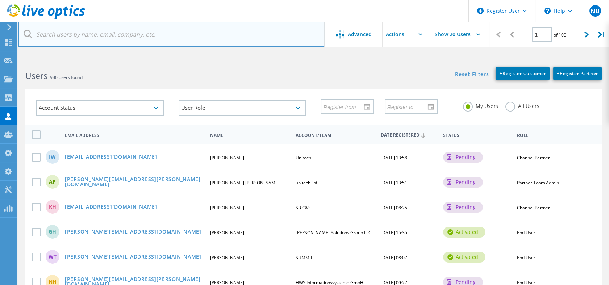
click at [160, 39] on input "text" at bounding box center [171, 34] width 307 height 25
paste input "jorge.santana@unitech"
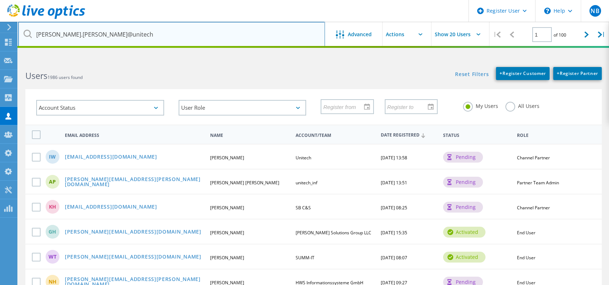
type input "jorge.santana@unitech"
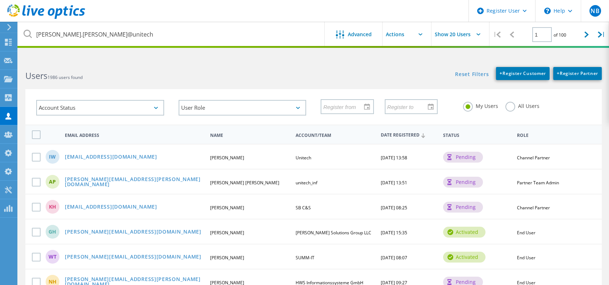
click at [509, 102] on label "All Users" at bounding box center [523, 105] width 34 height 7
click at [0, 0] on input "All Users" at bounding box center [0, 0] width 0 height 0
click at [509, 105] on label "All Users" at bounding box center [523, 105] width 34 height 7
click at [0, 0] on input "All Users" at bounding box center [0, 0] width 0 height 0
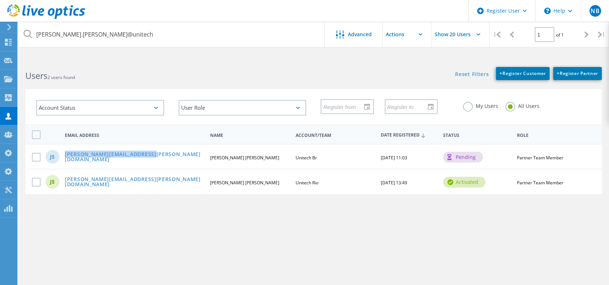
drag, startPoint x: 145, startPoint y: 154, endPoint x: 64, endPoint y: 154, distance: 81.2
click at [64, 154] on div "[PERSON_NAME][EMAIL_ADDRESS][PERSON_NAME][DOMAIN_NAME]" at bounding box center [134, 157] width 146 height 11
copy link "[PERSON_NAME][EMAIL_ADDRESS][PERSON_NAME][DOMAIN_NAME]"
click at [10, 154] on use at bounding box center [8, 153] width 7 height 7
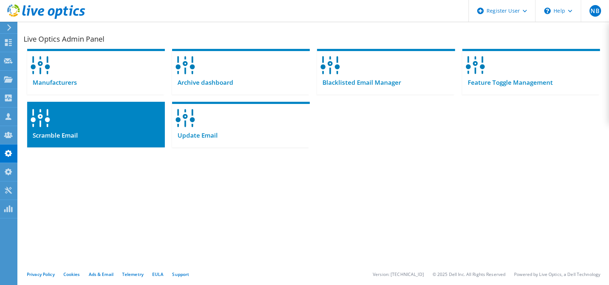
click at [131, 128] on div at bounding box center [96, 116] width 138 height 28
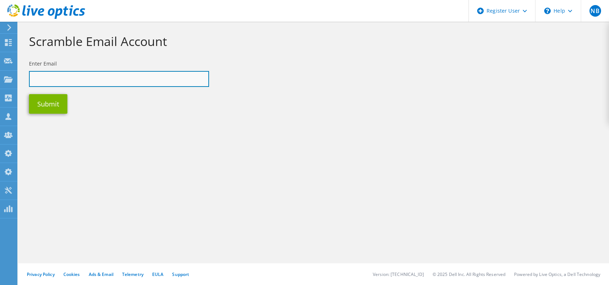
click at [94, 71] on input "text" at bounding box center [119, 79] width 180 height 16
paste input "jorge.santana@unitech.inf.br"
type input "jorge.santana@unitech.inf.br"
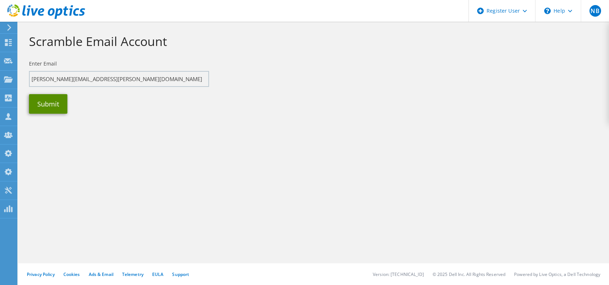
click at [46, 107] on button "Submit" at bounding box center [48, 104] width 38 height 20
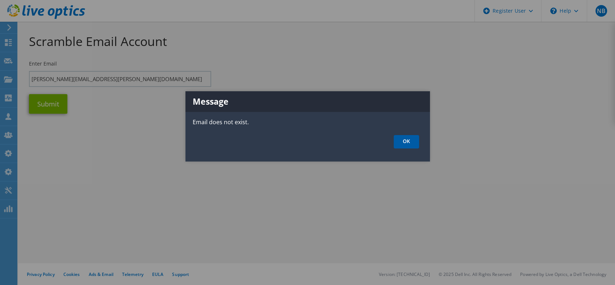
click at [400, 142] on link "OK" at bounding box center [406, 141] width 25 height 13
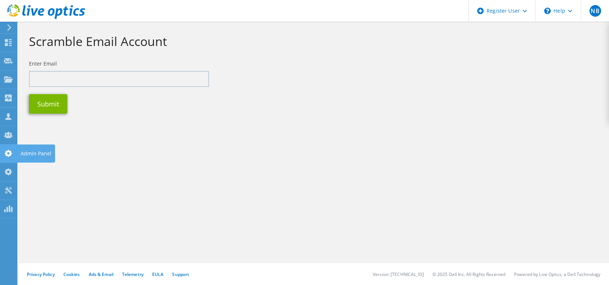
click at [6, 154] on use at bounding box center [8, 153] width 7 height 7
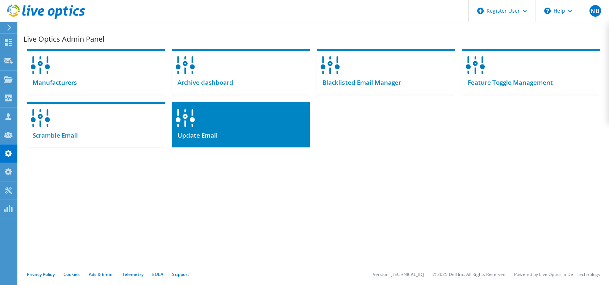
click at [208, 127] on div at bounding box center [241, 116] width 138 height 28
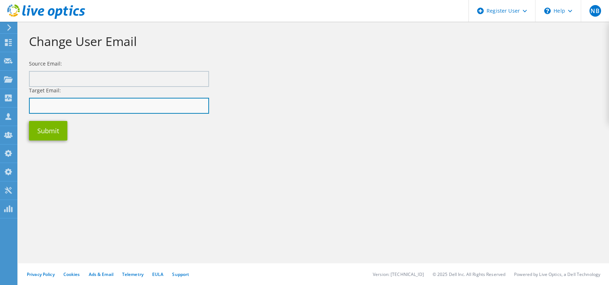
click at [98, 102] on input "text" at bounding box center [119, 106] width 180 height 16
paste input "[PERSON_NAME][EMAIL_ADDRESS][PERSON_NAME][DOMAIN_NAME]"
type input "[PERSON_NAME][EMAIL_ADDRESS][PERSON_NAME][DOMAIN_NAME]"
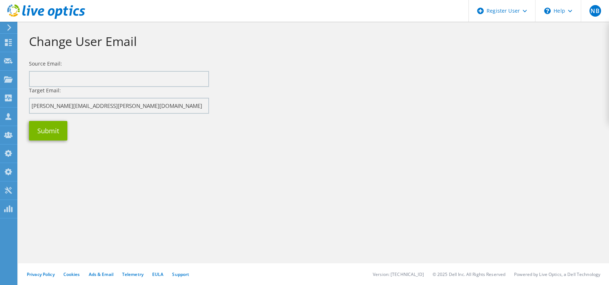
click at [123, 88] on div "Target Email: [PERSON_NAME][EMAIL_ADDRESS][PERSON_NAME][DOMAIN_NAME]" at bounding box center [119, 100] width 180 height 27
click at [122, 79] on input "text" at bounding box center [119, 79] width 180 height 16
paste input "[PERSON_NAME][EMAIL_ADDRESS][PERSON_NAME][DOMAIN_NAME]"
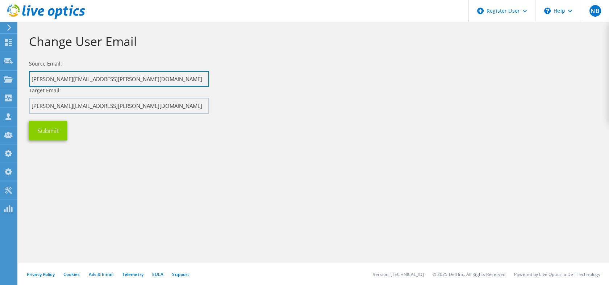
type input "[PERSON_NAME][EMAIL_ADDRESS][PERSON_NAME][DOMAIN_NAME]"
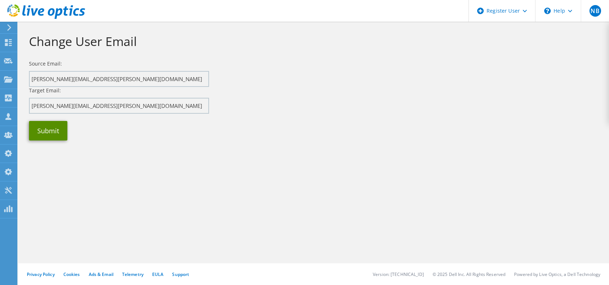
click at [53, 134] on button "Submit" at bounding box center [48, 131] width 38 height 20
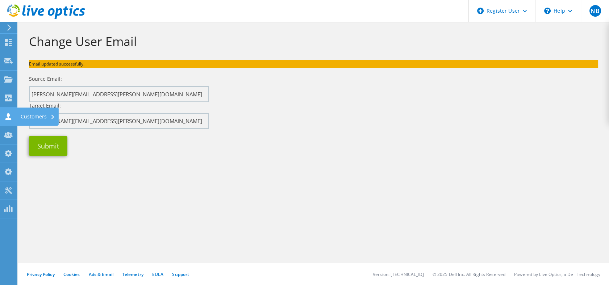
click at [10, 120] on div at bounding box center [8, 117] width 9 height 8
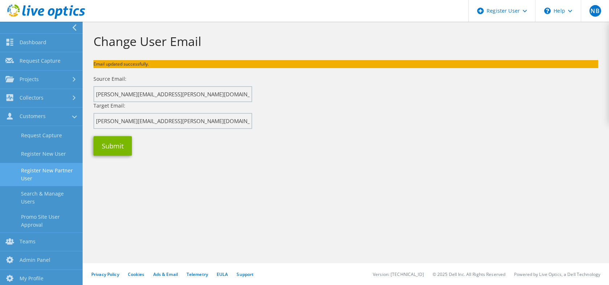
click at [36, 179] on link "Register New Partner User" at bounding box center [41, 174] width 83 height 23
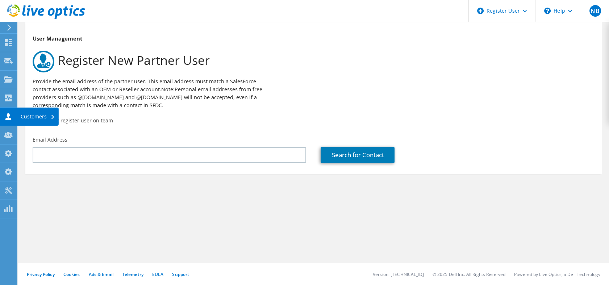
click at [9, 115] on use at bounding box center [8, 116] width 6 height 7
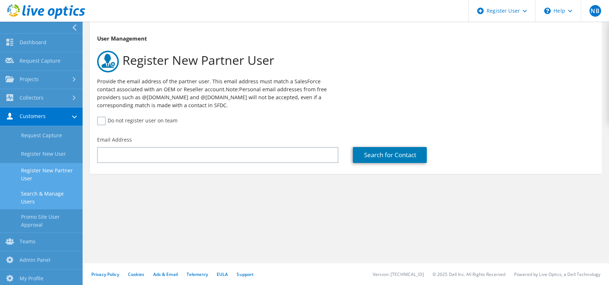
click at [50, 198] on link "Search & Manage Users" at bounding box center [41, 197] width 83 height 23
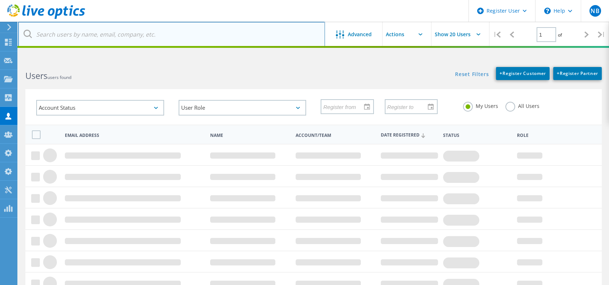
click at [106, 34] on input "text" at bounding box center [171, 34] width 307 height 25
paste input "magnum.siqueira@unitech"
type input "magnum.siqueira@unitech"
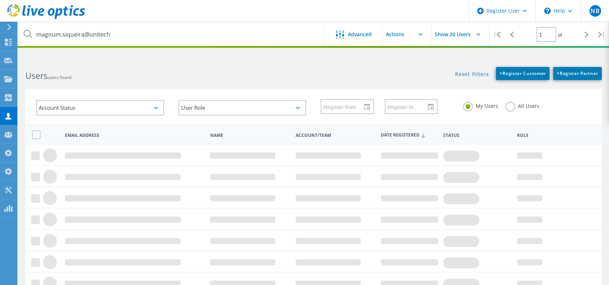
click at [509, 107] on label "All Users" at bounding box center [523, 105] width 34 height 7
click at [0, 0] on input "All Users" at bounding box center [0, 0] width 0 height 0
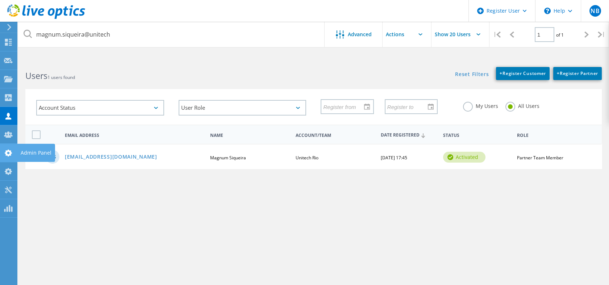
click at [9, 155] on use at bounding box center [8, 153] width 7 height 7
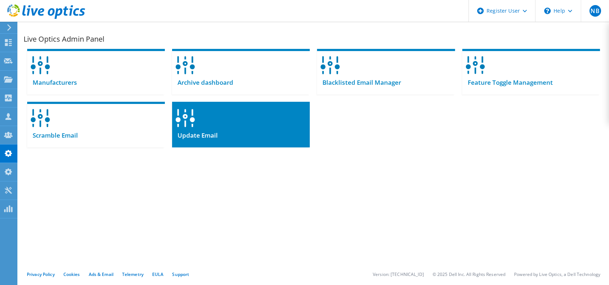
click at [215, 116] on div at bounding box center [241, 116] width 138 height 28
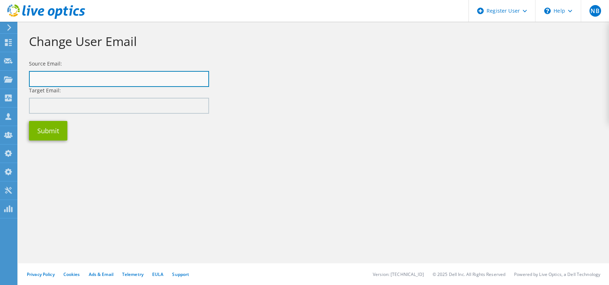
paste input "magnum.siqueira@unitech"
type input "magnum.siqueira@unitech"
click at [129, 78] on input "magnum.siqueira@unitech" at bounding box center [119, 79] width 180 height 16
click at [161, 72] on input "text" at bounding box center [119, 79] width 180 height 16
paste input "[EMAIL_ADDRESS][DOMAIN_NAME]"
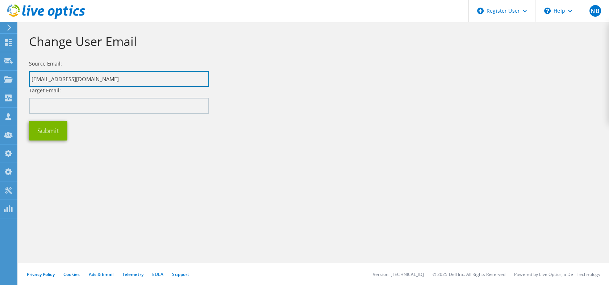
type input "[EMAIL_ADDRESS][DOMAIN_NAME]"
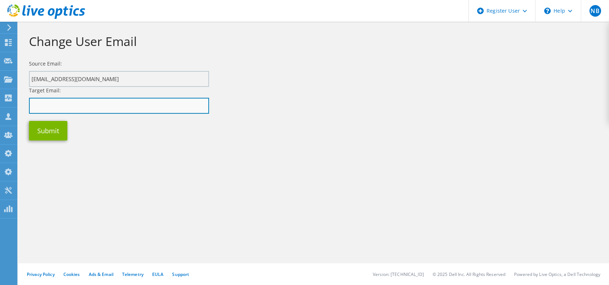
click at [100, 101] on input "text" at bounding box center [119, 106] width 180 height 16
paste input "magnum.siqueira@unitech.inf.br"
type input "magnum.siqueira@unitech.inf.br"
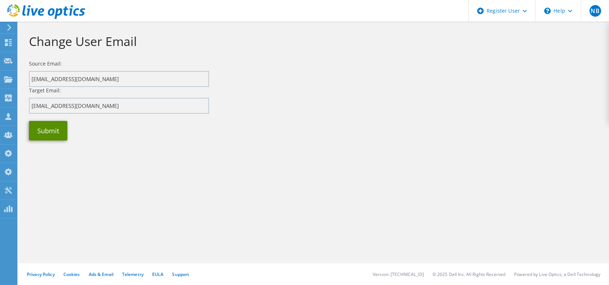
click at [59, 128] on button "Submit" at bounding box center [48, 131] width 38 height 20
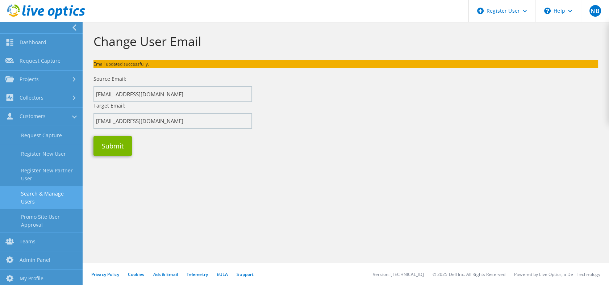
click at [50, 199] on link "Search & Manage Users" at bounding box center [41, 197] width 83 height 23
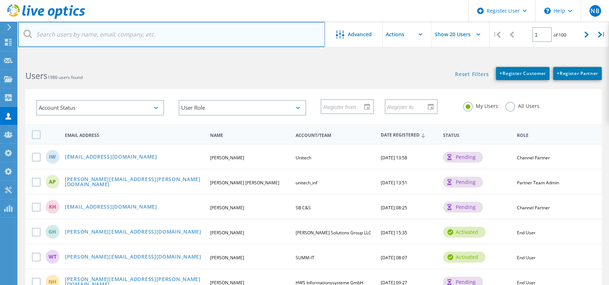
click at [128, 40] on input "text" at bounding box center [171, 34] width 307 height 25
paste input "marco.passos@unitech"
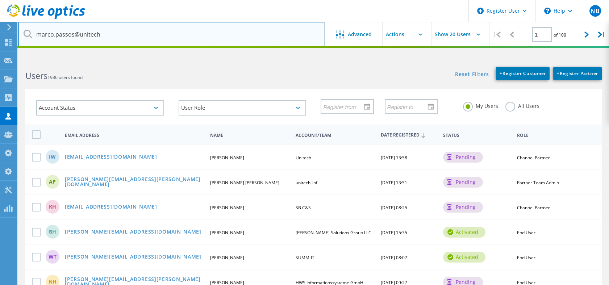
type input "marco.passos@unitech"
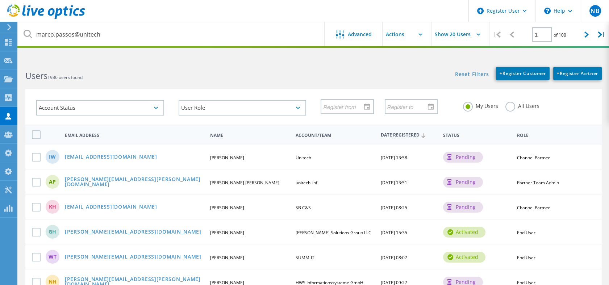
click at [507, 107] on label "All Users" at bounding box center [523, 105] width 34 height 7
click at [0, 0] on input "All Users" at bounding box center [0, 0] width 0 height 0
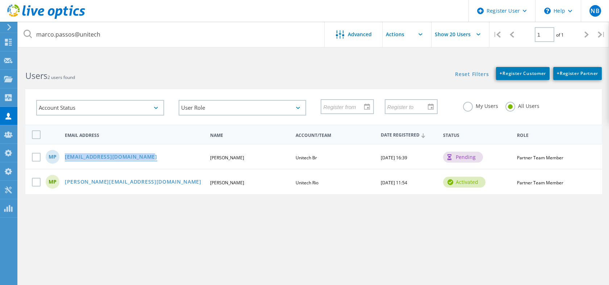
drag, startPoint x: 154, startPoint y: 159, endPoint x: 66, endPoint y: 153, distance: 88.3
click at [66, 154] on div "marco.passos@unitech.inf.br" at bounding box center [134, 157] width 146 height 6
copy link "marco.passos@unitech.inf.br"
click at [11, 154] on use at bounding box center [8, 153] width 7 height 7
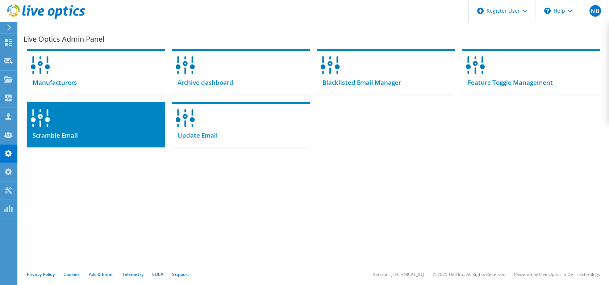
click at [88, 122] on div at bounding box center [96, 116] width 138 height 28
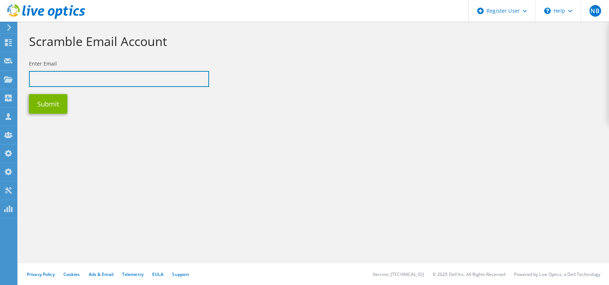
drag, startPoint x: 0, startPoint y: 0, endPoint x: 105, endPoint y: 75, distance: 129.7
click at [105, 75] on input "text" at bounding box center [119, 79] width 180 height 16
paste input "[EMAIL_ADDRESS][DOMAIN_NAME]"
type input "[EMAIL_ADDRESS][DOMAIN_NAME]"
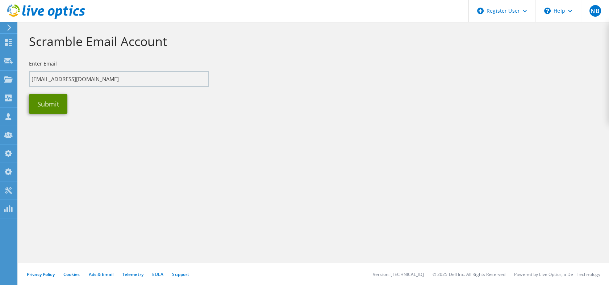
click at [52, 108] on button "Submit" at bounding box center [48, 104] width 38 height 20
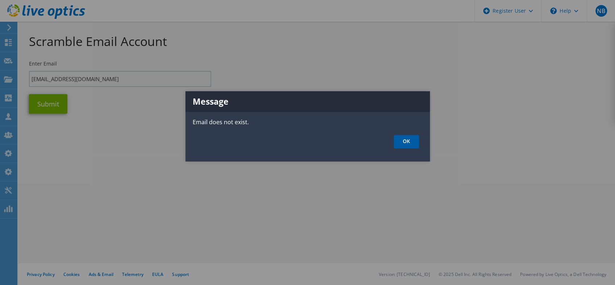
click at [401, 141] on link "OK" at bounding box center [406, 141] width 25 height 13
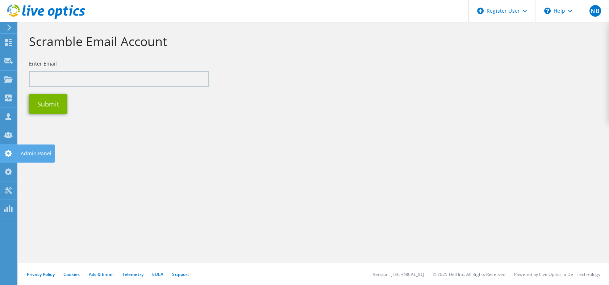
click at [9, 156] on use at bounding box center [8, 153] width 7 height 7
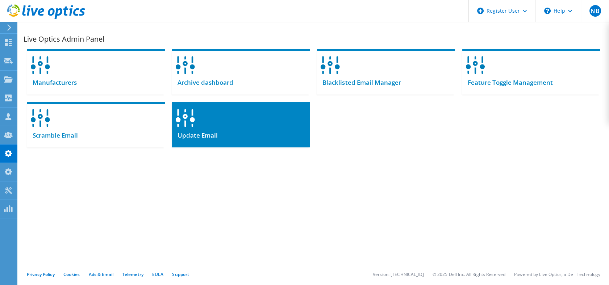
click at [183, 130] on div "Update Email" at bounding box center [241, 139] width 138 height 18
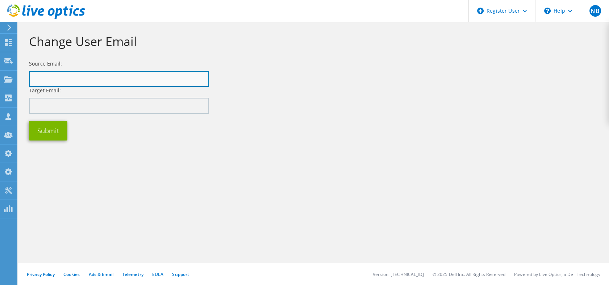
click at [129, 75] on input "text" at bounding box center [119, 79] width 180 height 16
paste input "marco.passos@unitech.inf.br"
type input "marco.passos@unitech.inf.br"
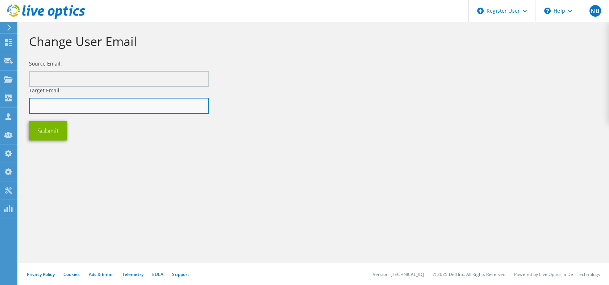
click at [121, 103] on input "text" at bounding box center [119, 106] width 180 height 16
paste input "marco.passos@unitech.inf.br"
type input "marco.passos@unitech.inf.br"
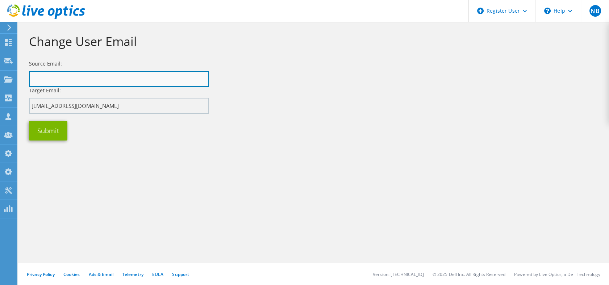
click at [119, 82] on input "text" at bounding box center [119, 79] width 180 height 16
paste input "marco.passos@unitech-rio.com.br"
type input "marco.passos@unitech-rio.com.br"
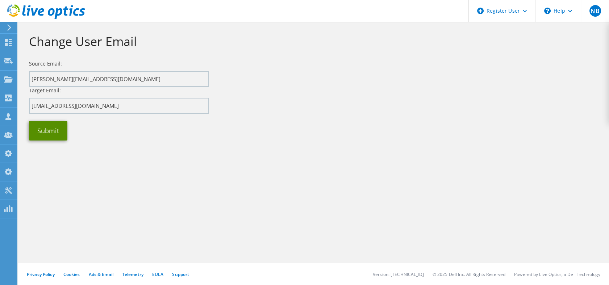
click at [54, 132] on button "Submit" at bounding box center [48, 131] width 38 height 20
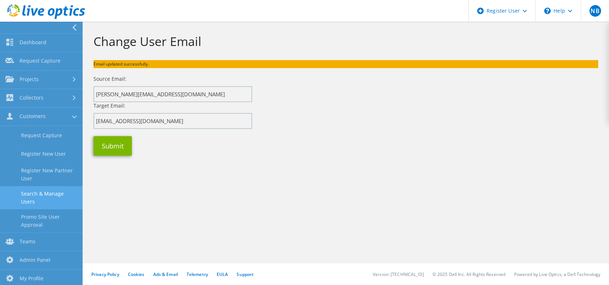
click at [34, 201] on link "Search & Manage Users" at bounding box center [41, 197] width 83 height 23
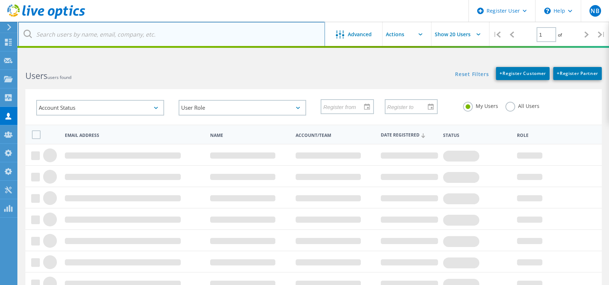
click at [96, 42] on input "text" at bounding box center [171, 34] width 307 height 25
paste input "sergio.freitas@unitech"
type input "sergio.freitas@unitech"
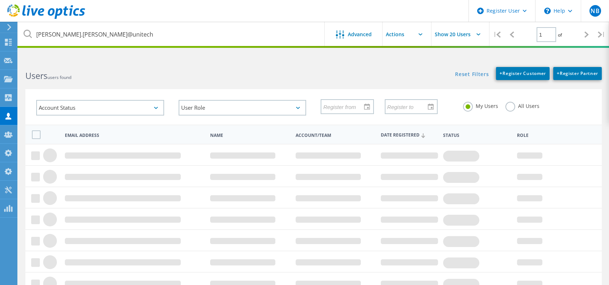
click at [506, 103] on label "All Users" at bounding box center [523, 105] width 34 height 7
click at [0, 0] on input "All Users" at bounding box center [0, 0] width 0 height 0
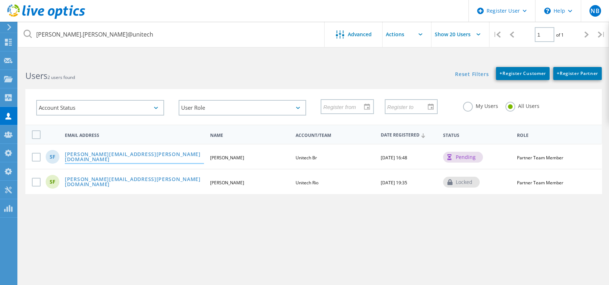
click at [127, 156] on link "sergio.freitas@unitech.inf.br" at bounding box center [134, 157] width 139 height 11
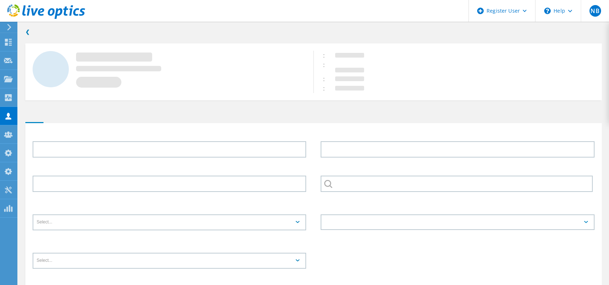
type input "Sergio"
type input "Freitas"
type input "Unitech Br"
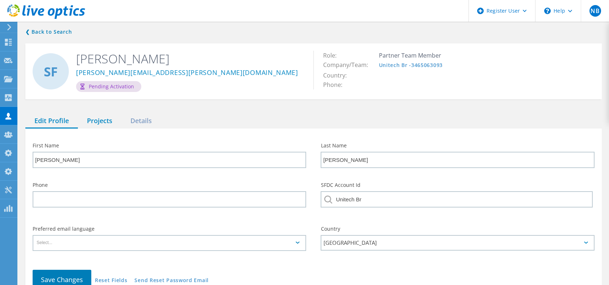
click at [104, 119] on div "Projects" at bounding box center [99, 121] width 43 height 15
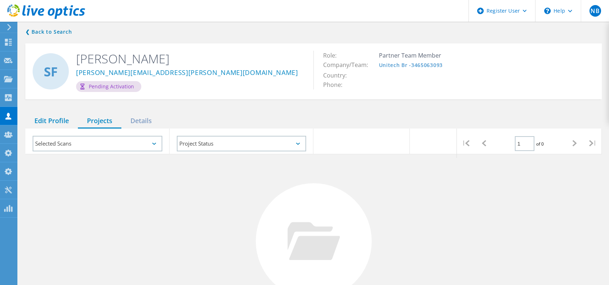
click at [52, 116] on div "Edit Profile" at bounding box center [51, 121] width 53 height 15
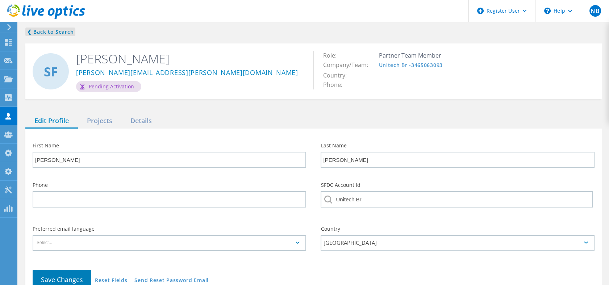
click at [57, 33] on link "❮ Back to Search" at bounding box center [50, 32] width 50 height 9
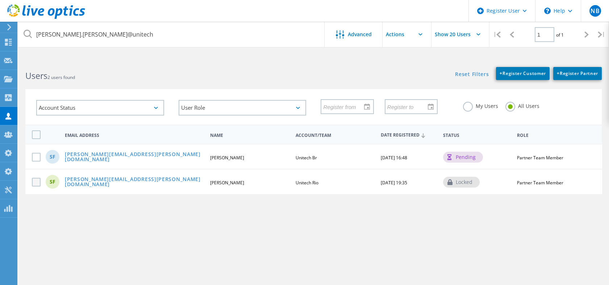
click at [39, 183] on label at bounding box center [38, 182] width 12 height 9
click at [0, 0] on input "checkbox" at bounding box center [0, 0] width 0 height 0
click at [398, 40] on input "text" at bounding box center [419, 34] width 72 height 25
click at [403, 76] on div "Disable Account" at bounding box center [418, 77] width 65 height 7
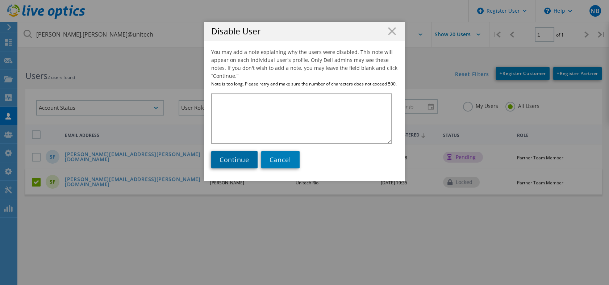
click at [235, 163] on span "Continue" at bounding box center [235, 160] width 30 height 9
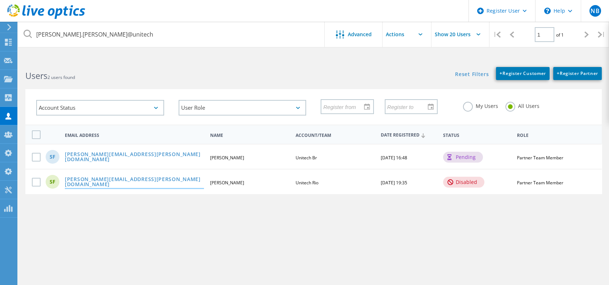
click at [87, 179] on link "sergio.freitas@unitech-rio.com.br" at bounding box center [134, 182] width 139 height 11
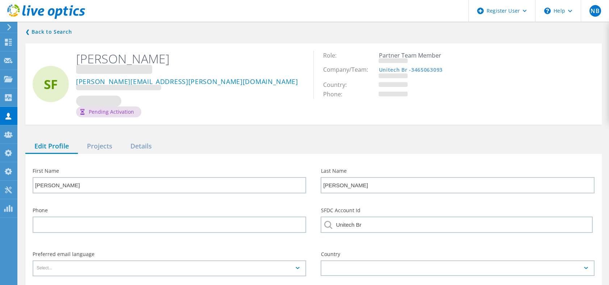
type input "Sérgio"
type input "(81) 99123-6134"
type input "Unitech Rio"
type input "Português"
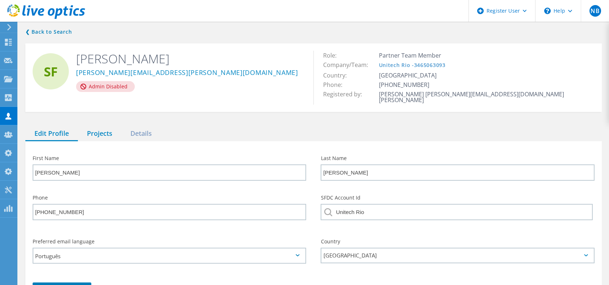
click at [107, 128] on div "Projects" at bounding box center [99, 134] width 43 height 15
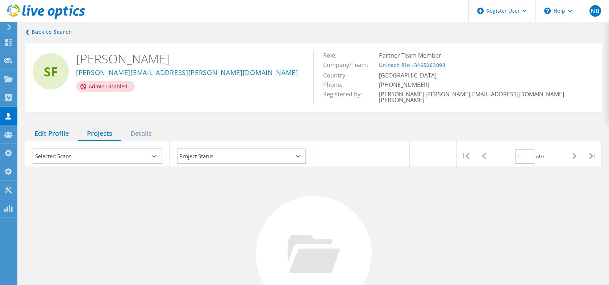
click at [46, 127] on div "Edit Profile" at bounding box center [51, 134] width 53 height 15
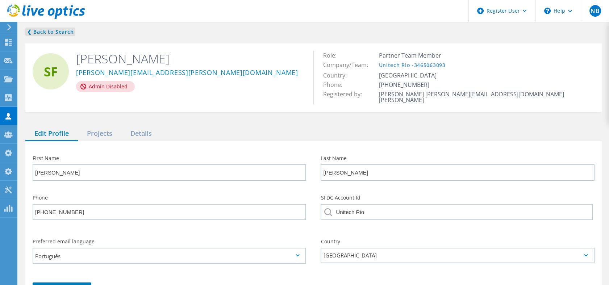
click at [61, 34] on link "❮ Back to Search" at bounding box center [50, 32] width 50 height 9
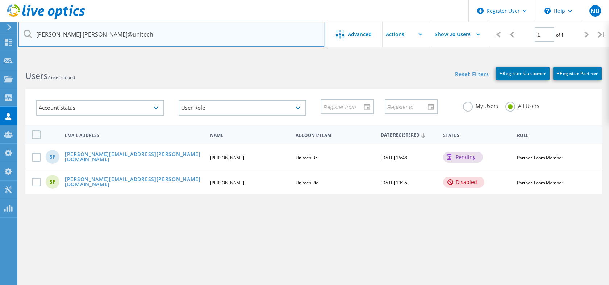
drag, startPoint x: 126, startPoint y: 30, endPoint x: 30, endPoint y: 34, distance: 96.1
click at [30, 34] on div "sergio.freitas@unitech" at bounding box center [171, 34] width 307 height 25
paste input "william.vieira"
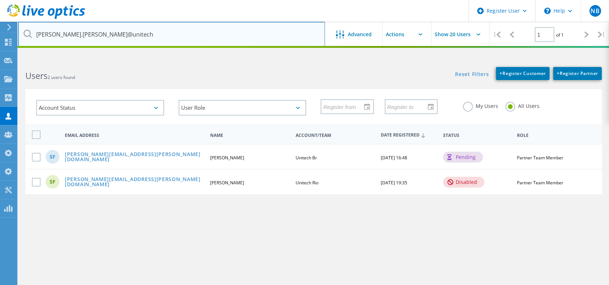
type input "william.vieira@unitech"
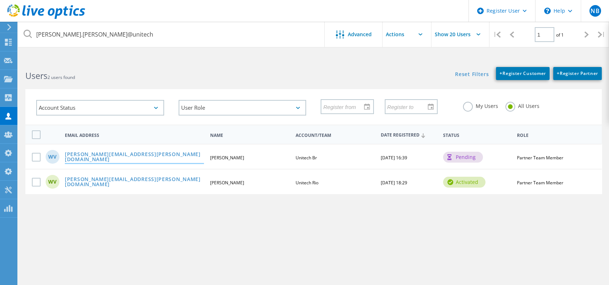
click at [109, 157] on link "william.vieira@unitech.inf.br" at bounding box center [134, 157] width 139 height 11
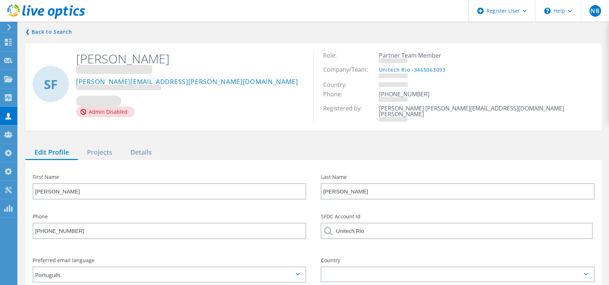
type input "William"
type input "Vieira"
type input "Unitech Br"
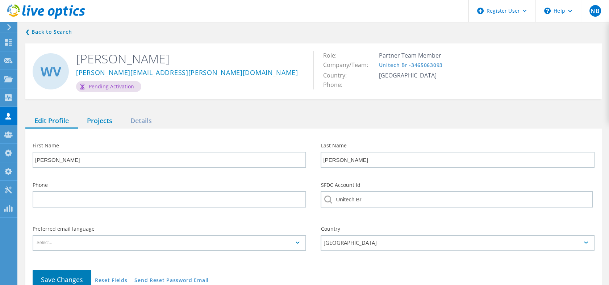
click at [90, 123] on div "Projects" at bounding box center [99, 121] width 43 height 15
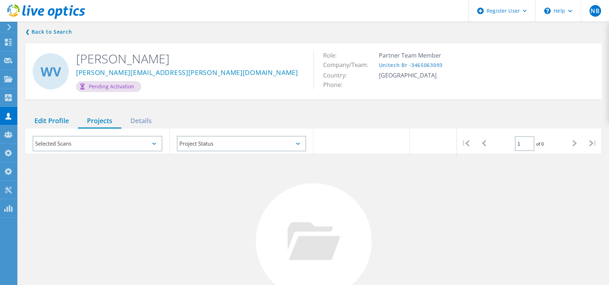
click at [63, 120] on div "Edit Profile" at bounding box center [51, 121] width 53 height 15
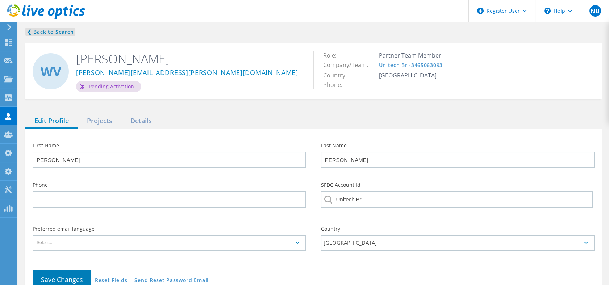
click at [62, 32] on link "❮ Back to Search" at bounding box center [50, 32] width 50 height 9
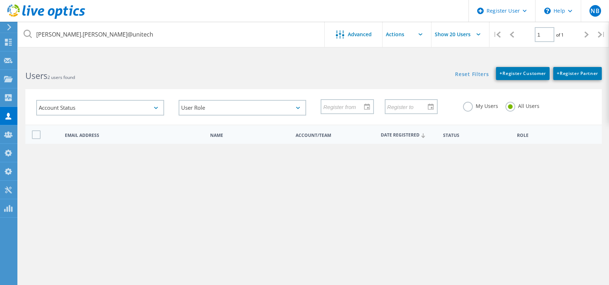
drag, startPoint x: 156, startPoint y: 154, endPoint x: 64, endPoint y: 156, distance: 91.4
drag, startPoint x: 64, startPoint y: 156, endPoint x: 146, endPoint y: 171, distance: 82.9
click at [146, 171] on div "WV william.vieira@unitech-rio.com.br William Vieira Unitech Rio 04/24/2019, 18:…" at bounding box center [313, 181] width 577 height 25
click at [153, 158] on div "william.vieira@unitech.inf.br" at bounding box center [134, 157] width 146 height 11
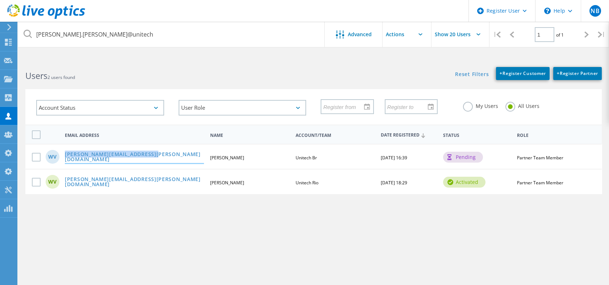
drag, startPoint x: 148, startPoint y: 154, endPoint x: 66, endPoint y: 155, distance: 81.6
click at [66, 155] on div "william.vieira@unitech.inf.br" at bounding box center [134, 157] width 146 height 11
copy link "william.vieira@unitech.inf.br"
click at [8, 154] on use at bounding box center [8, 153] width 7 height 7
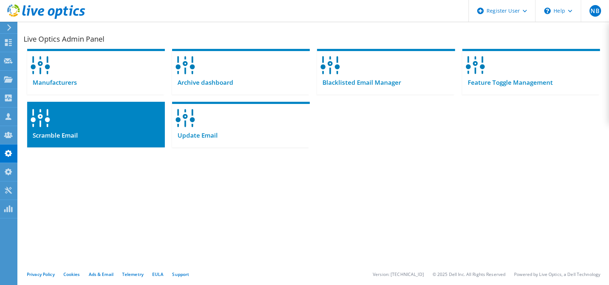
click at [133, 126] on div at bounding box center [96, 116] width 138 height 28
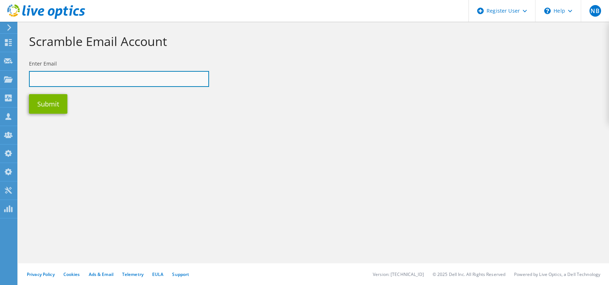
click at [103, 71] on input "text" at bounding box center [119, 79] width 180 height 16
paste input "[PERSON_NAME][EMAIL_ADDRESS][PERSON_NAME][DOMAIN_NAME]"
type input "[PERSON_NAME][EMAIL_ADDRESS][PERSON_NAME][DOMAIN_NAME]"
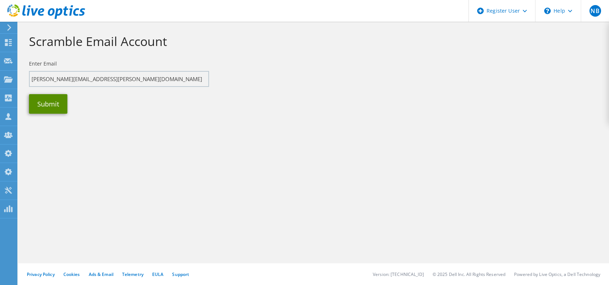
click at [51, 104] on button "Submit" at bounding box center [48, 104] width 38 height 20
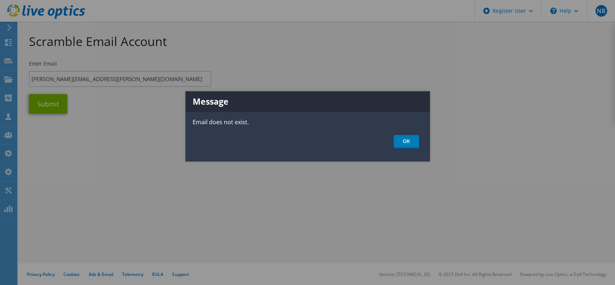
click at [406, 133] on div "Message Email does not exist. OK" at bounding box center [308, 126] width 245 height 70
click at [403, 141] on link "OK" at bounding box center [406, 141] width 25 height 13
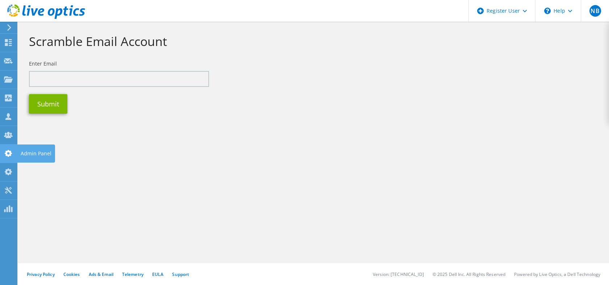
click at [8, 151] on use at bounding box center [8, 153] width 7 height 7
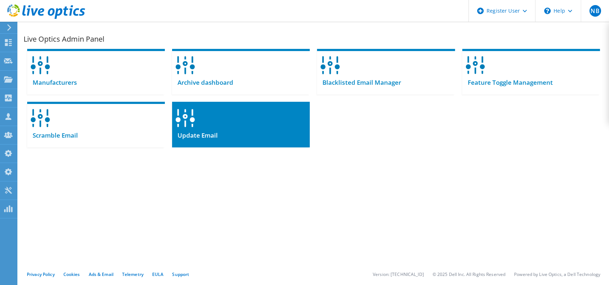
click at [230, 130] on div "Update Email" at bounding box center [241, 139] width 138 height 18
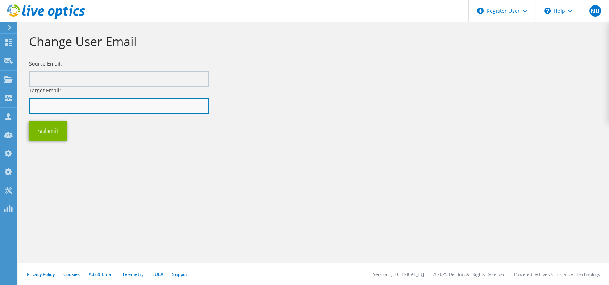
click at [80, 108] on input "text" at bounding box center [119, 106] width 180 height 16
paste input "[PERSON_NAME][EMAIL_ADDRESS][PERSON_NAME][DOMAIN_NAME]"
type input "[PERSON_NAME][EMAIL_ADDRESS][PERSON_NAME][DOMAIN_NAME]"
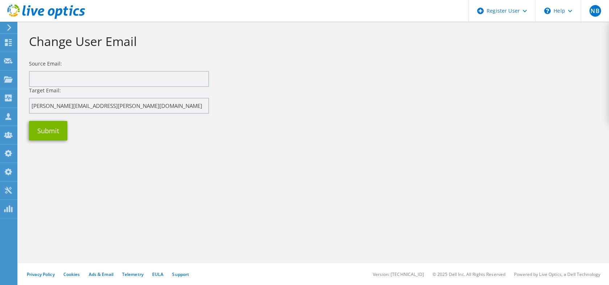
click at [85, 87] on div "Target Email: [PERSON_NAME][EMAIL_ADDRESS][PERSON_NAME][DOMAIN_NAME]" at bounding box center [119, 100] width 180 height 27
click at [80, 75] on input "text" at bounding box center [119, 79] width 180 height 16
paste input "[PERSON_NAME][EMAIL_ADDRESS][PERSON_NAME][DOMAIN_NAME]"
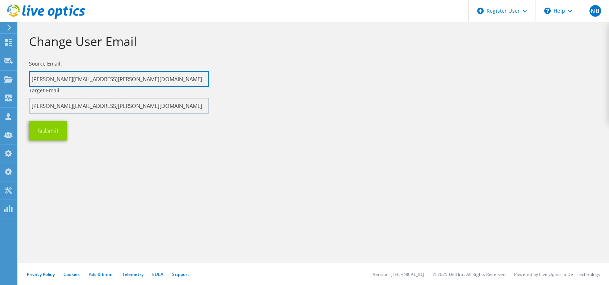
type input "[PERSON_NAME][EMAIL_ADDRESS][PERSON_NAME][DOMAIN_NAME]"
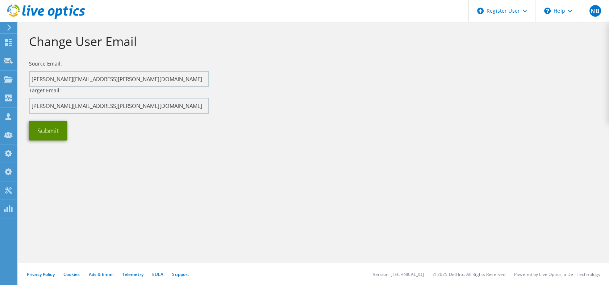
click at [51, 129] on button "Submit" at bounding box center [48, 131] width 38 height 20
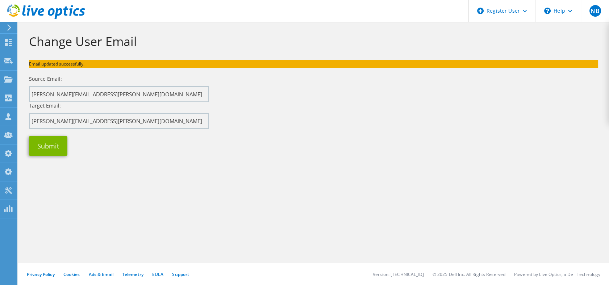
click at [69, 13] on icon at bounding box center [46, 11] width 78 height 15
